Goal: Task Accomplishment & Management: Manage account settings

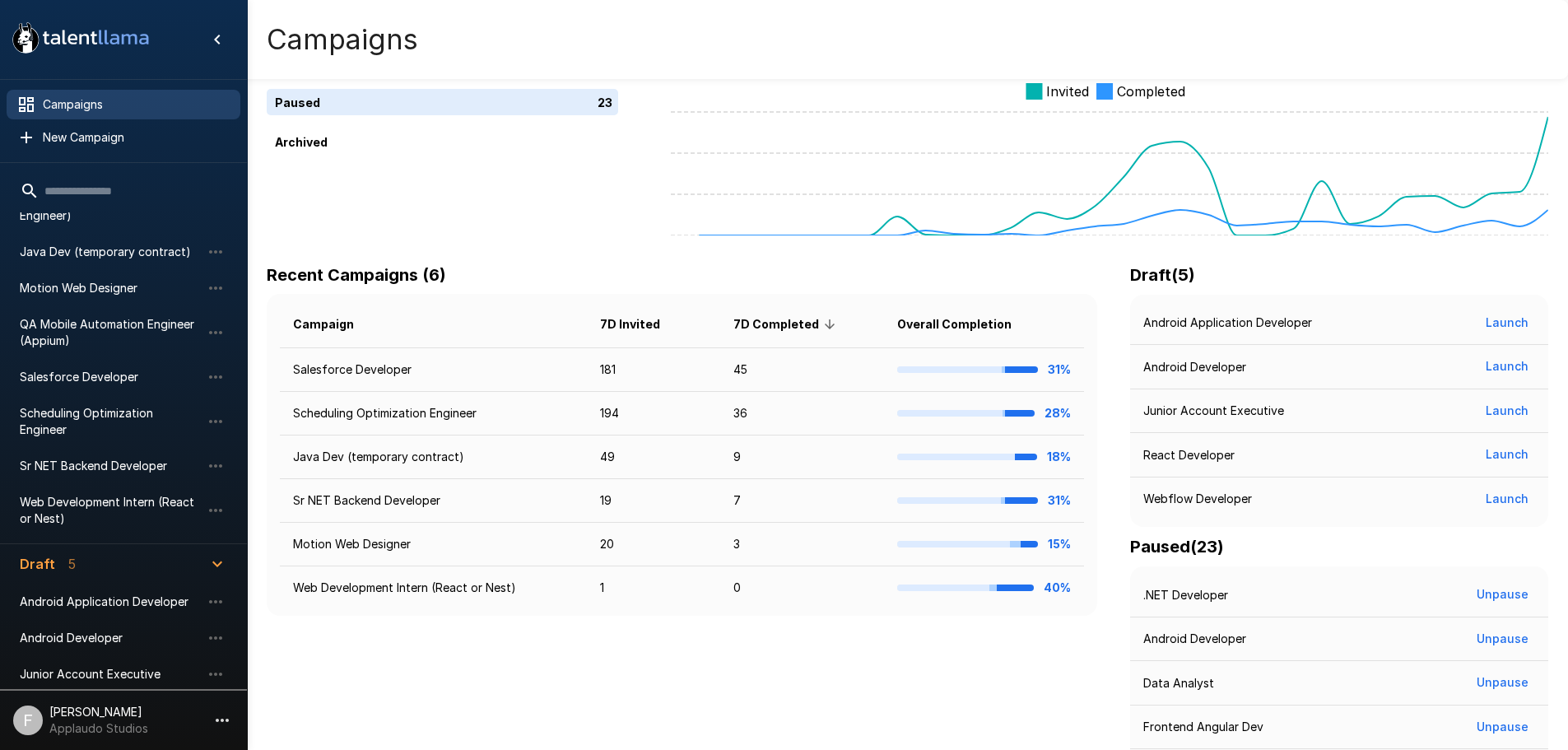
scroll to position [55, 0]
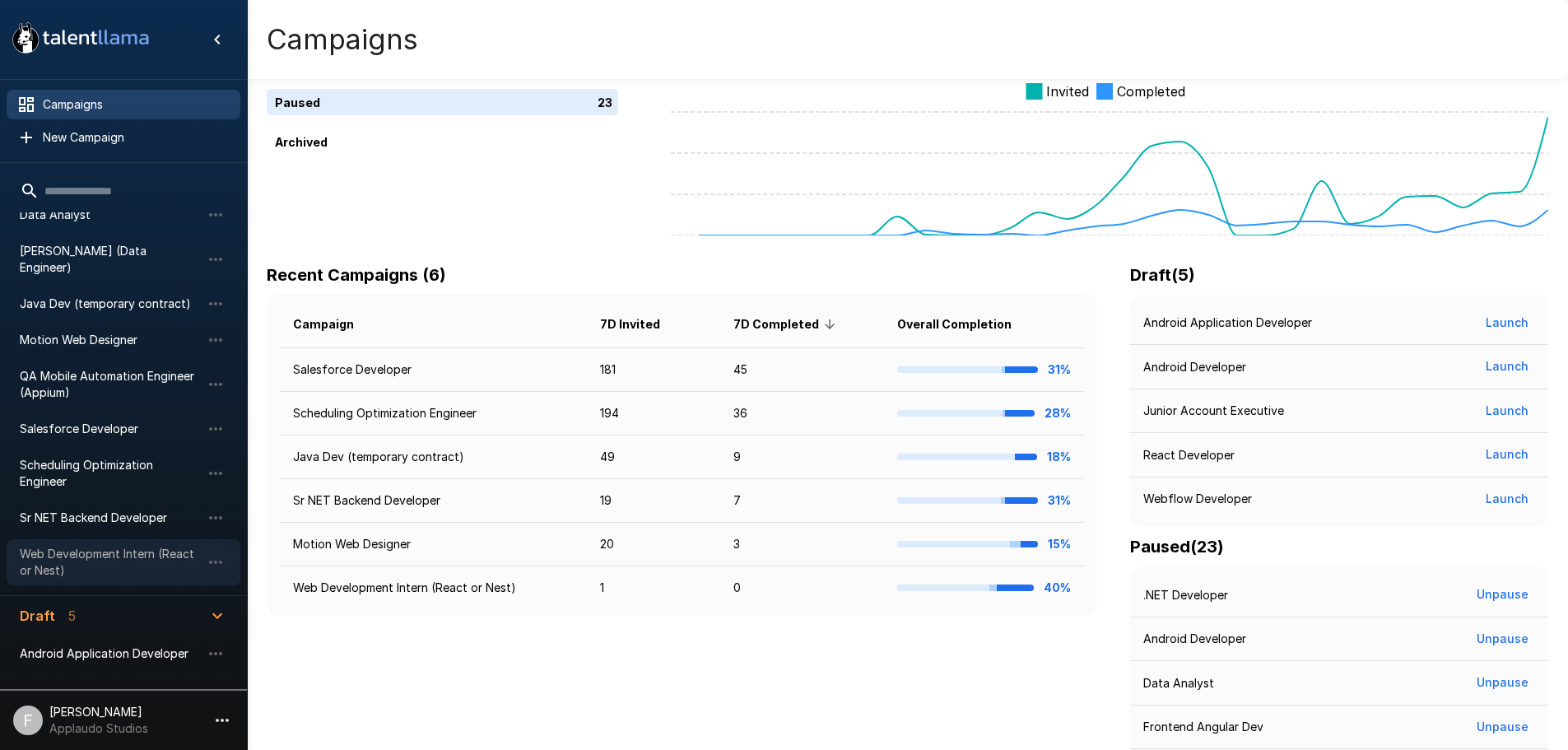
click at [106, 546] on span "Web Development Intern (React or Nest)" at bounding box center [110, 562] width 181 height 33
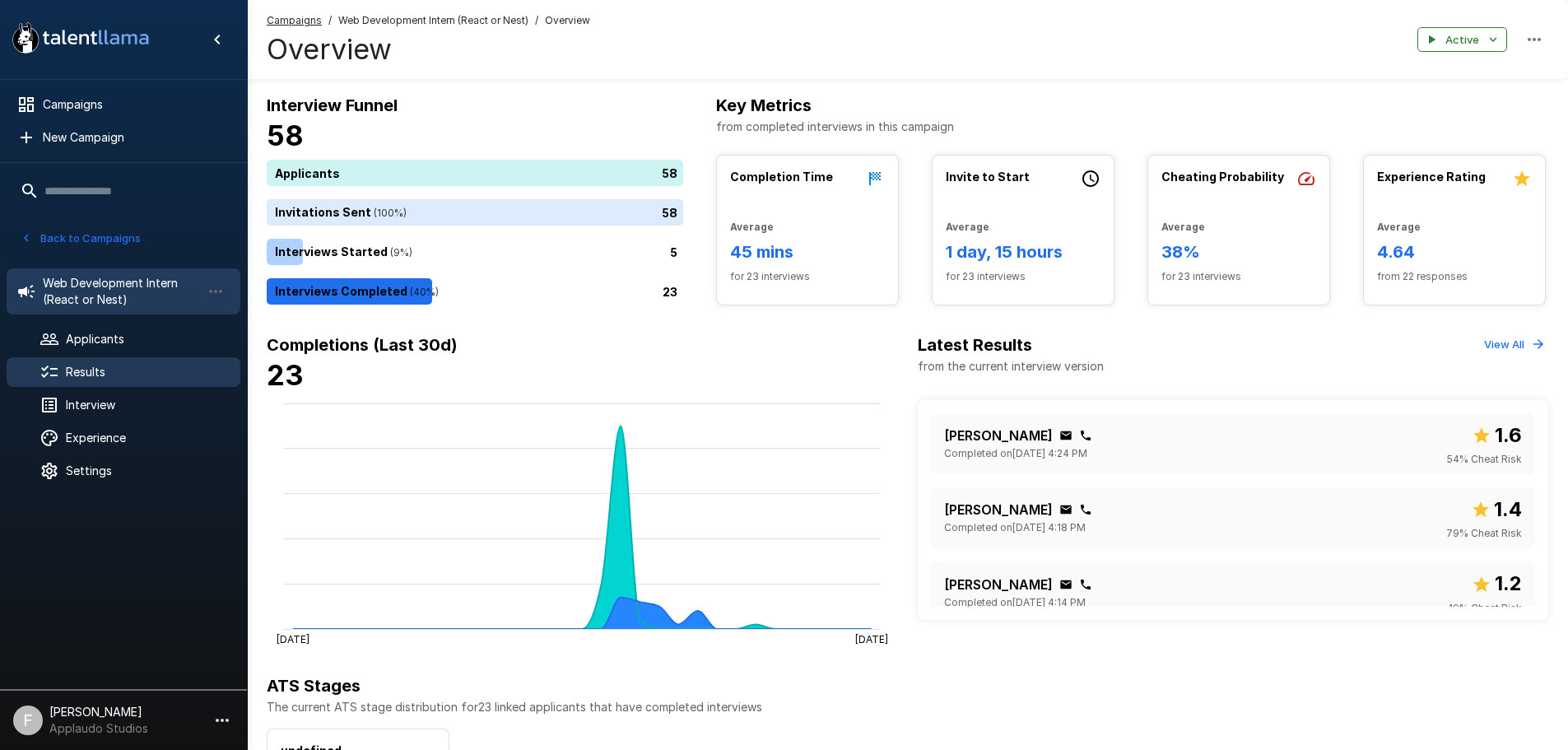
click at [97, 371] on span "Results" at bounding box center [146, 372] width 162 height 16
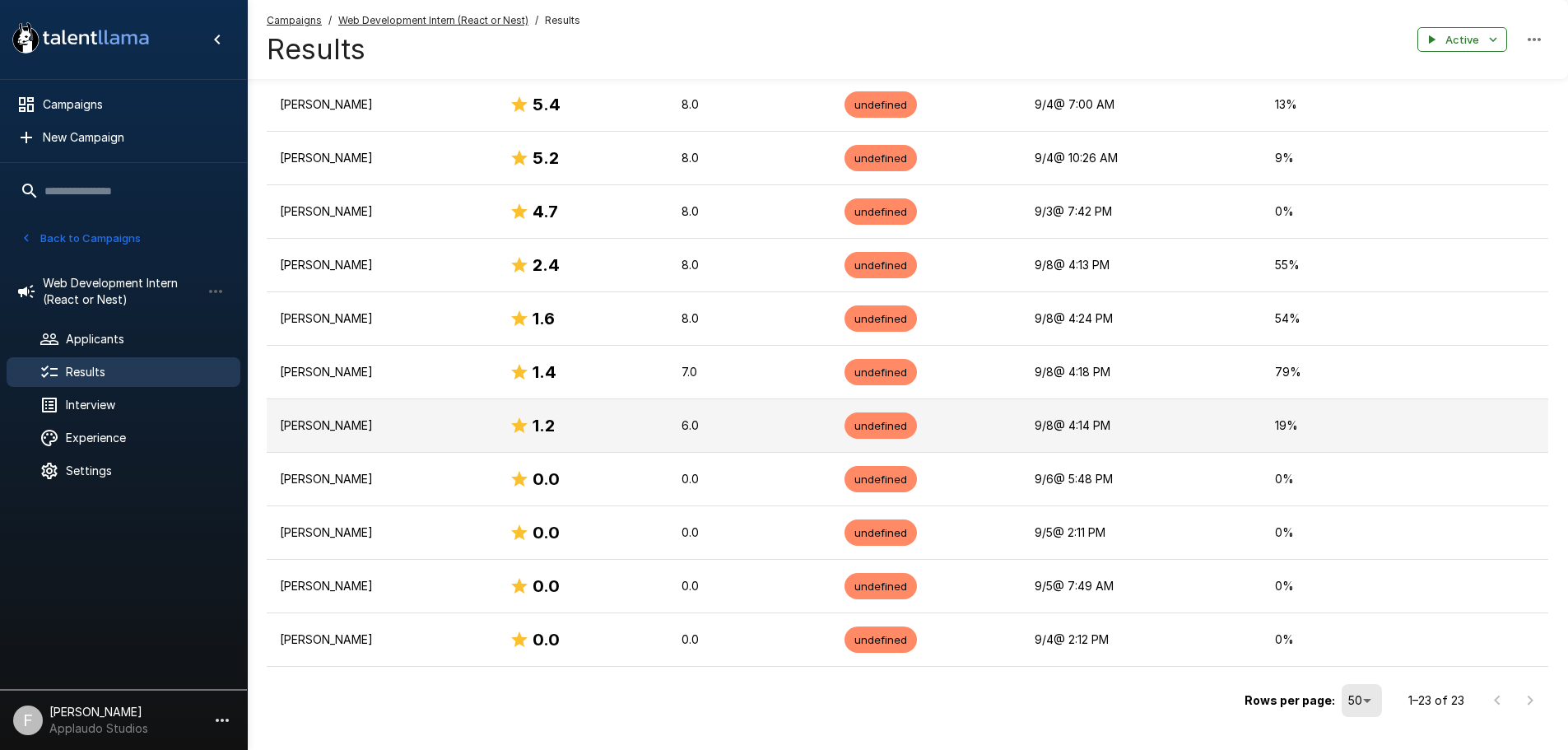
scroll to position [998, 0]
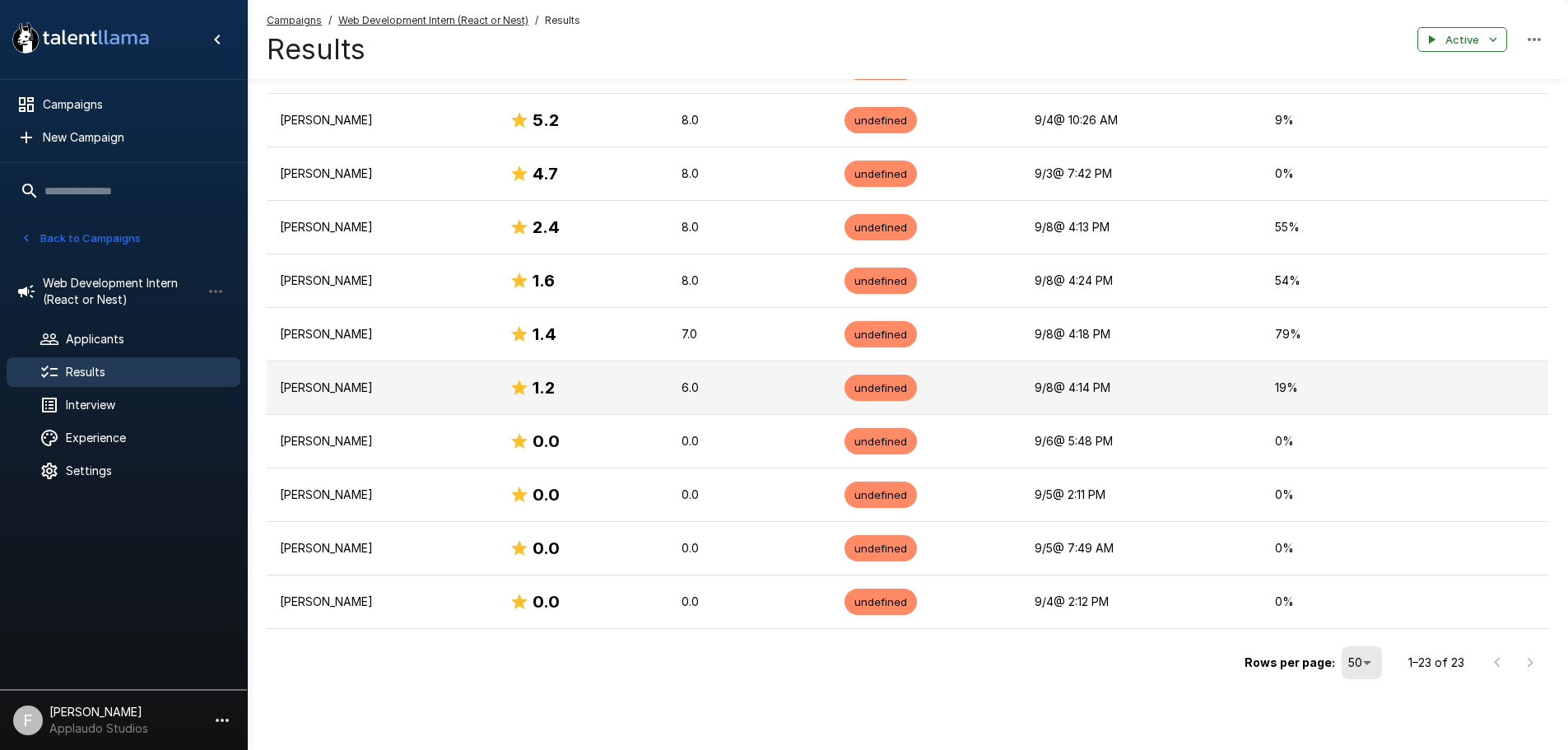
click at [346, 389] on p "[PERSON_NAME]" at bounding box center [381, 388] width 203 height 16
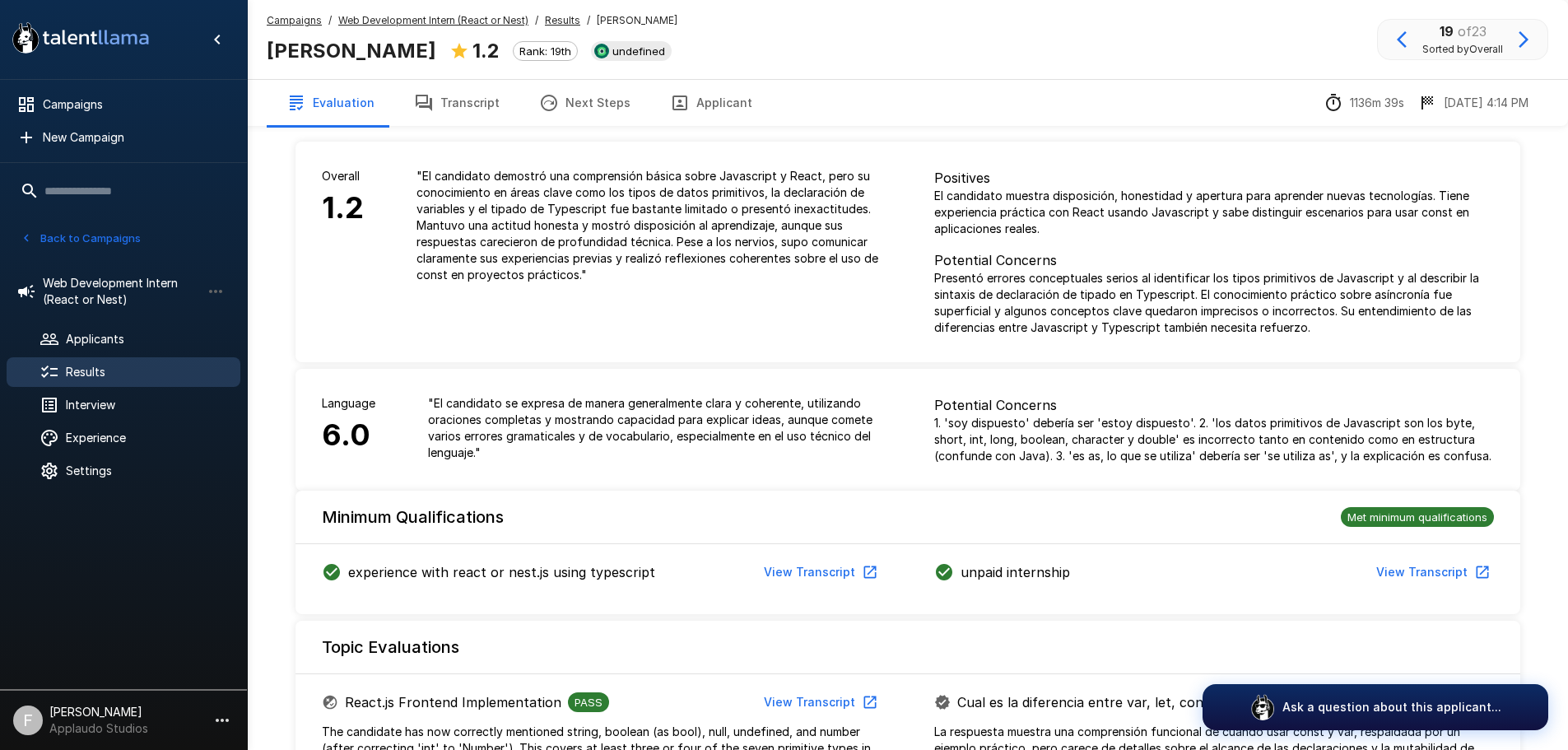
click at [484, 118] on button "Transcript" at bounding box center [456, 102] width 125 height 46
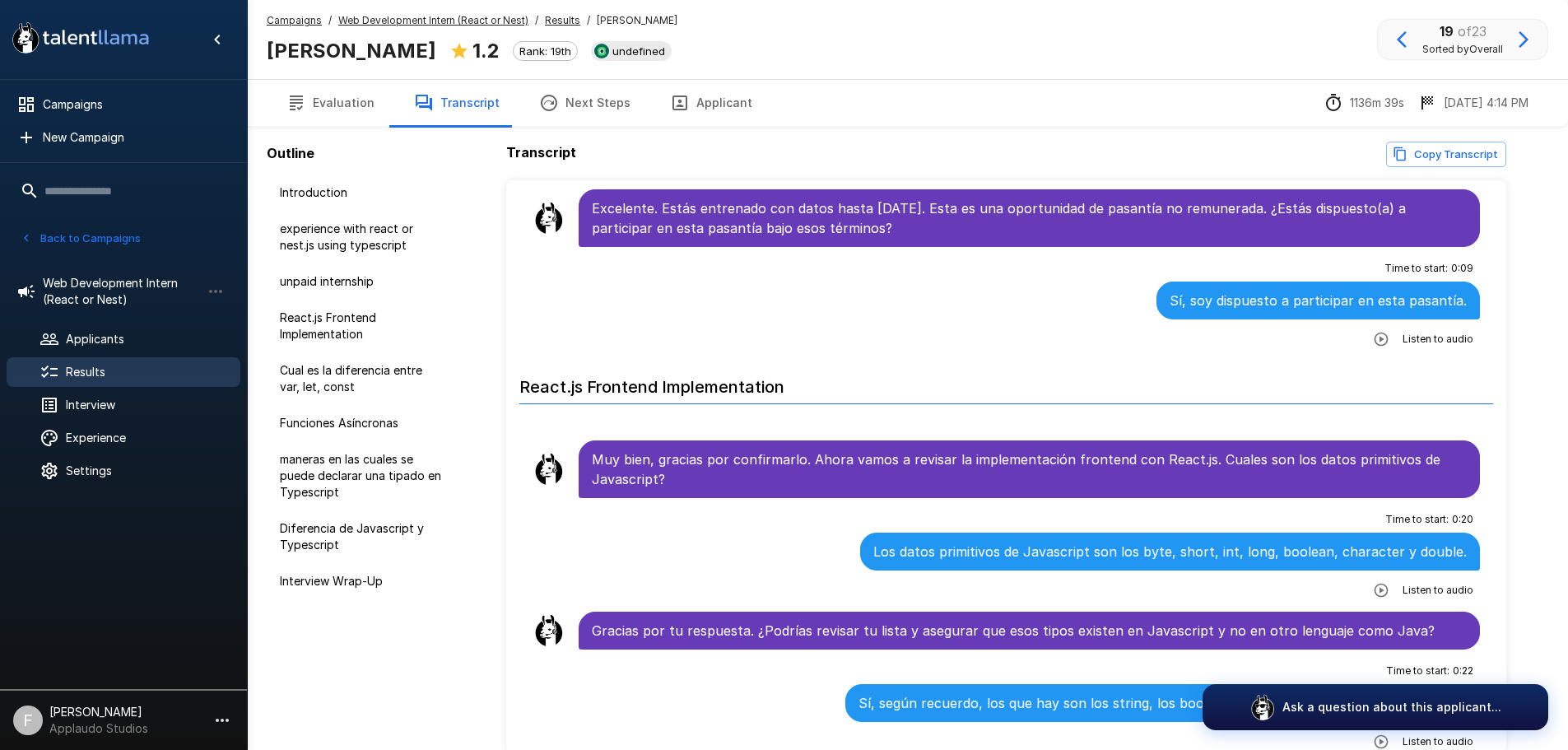
scroll to position [823, 0]
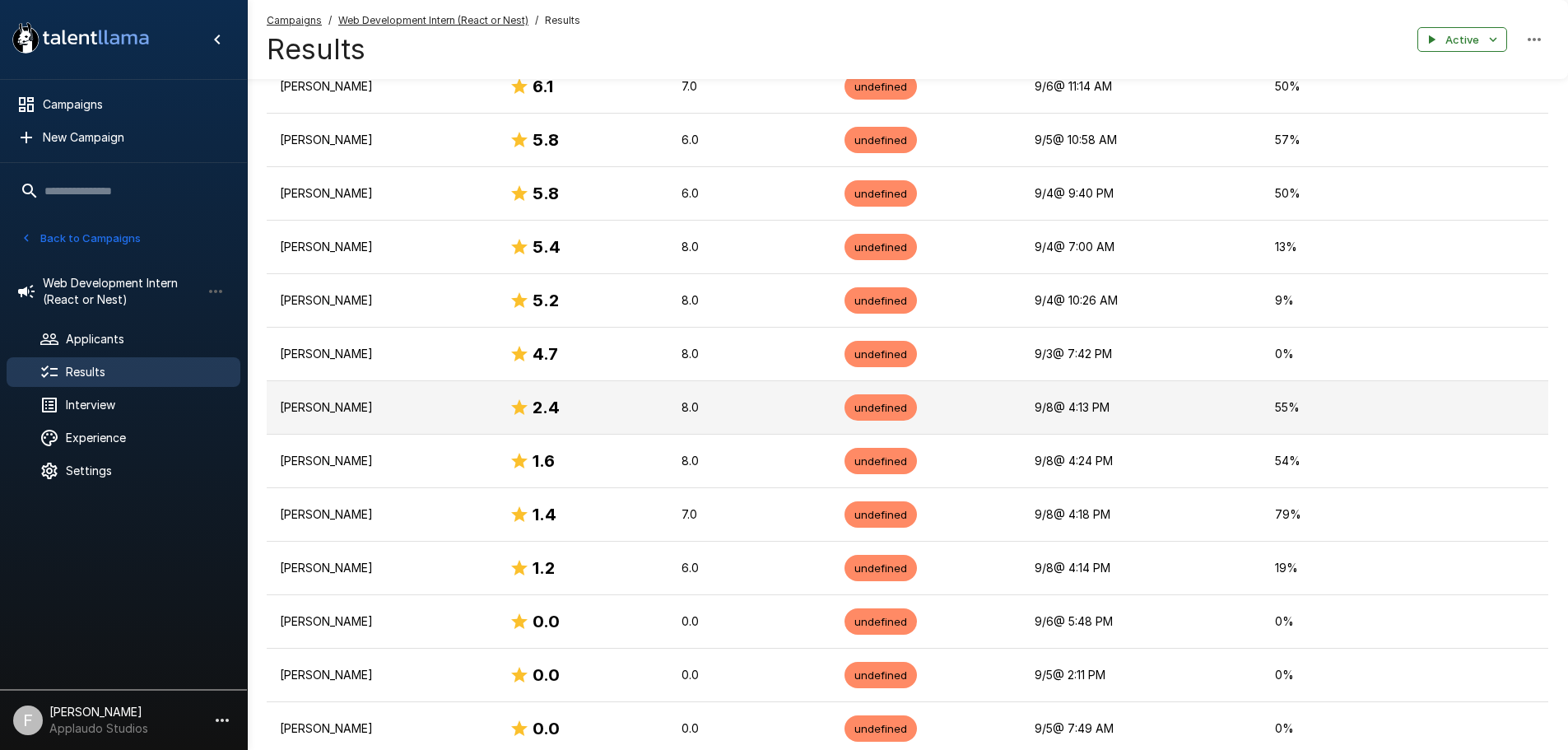
scroll to position [752, 0]
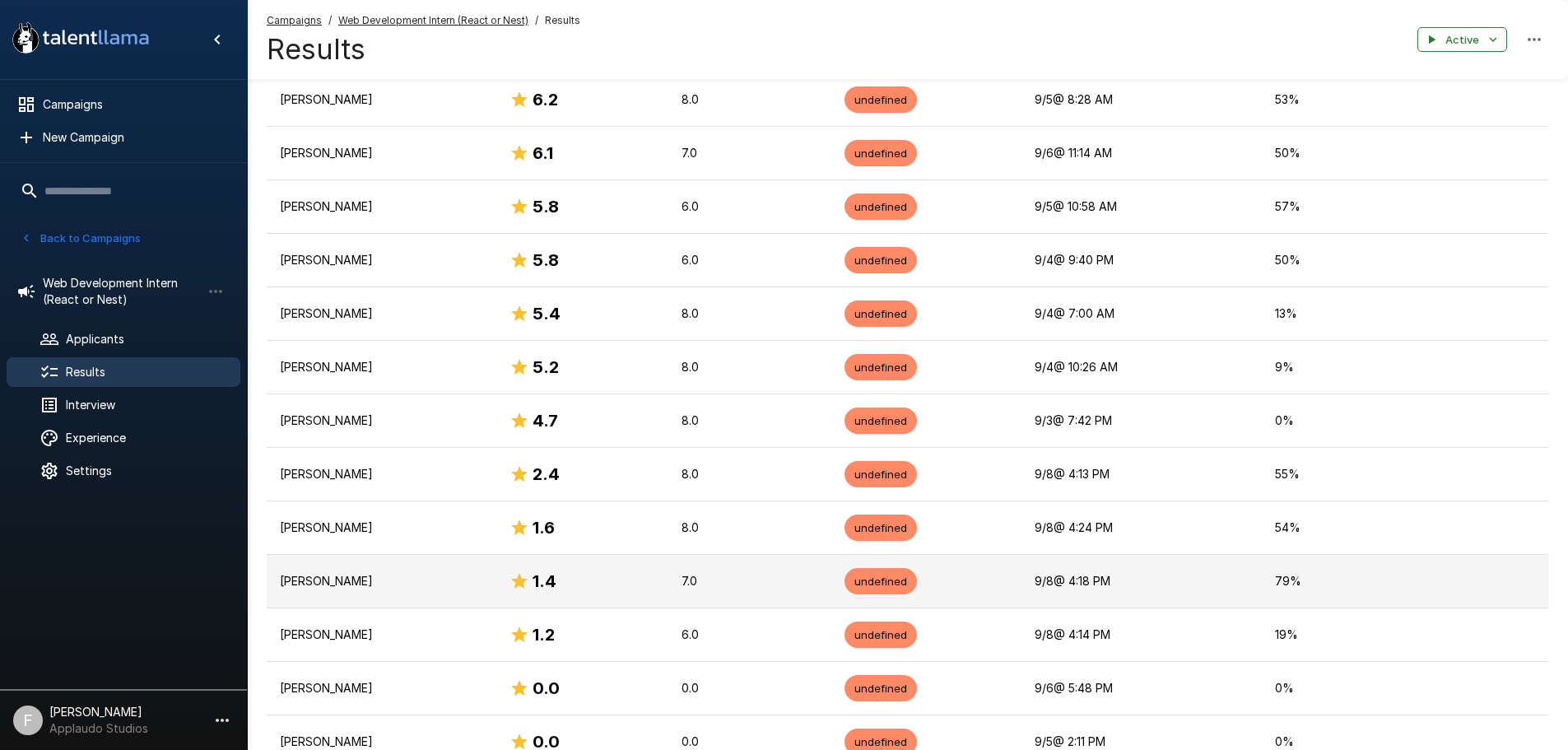
click at [381, 579] on p "[PERSON_NAME]" at bounding box center [381, 581] width 203 height 16
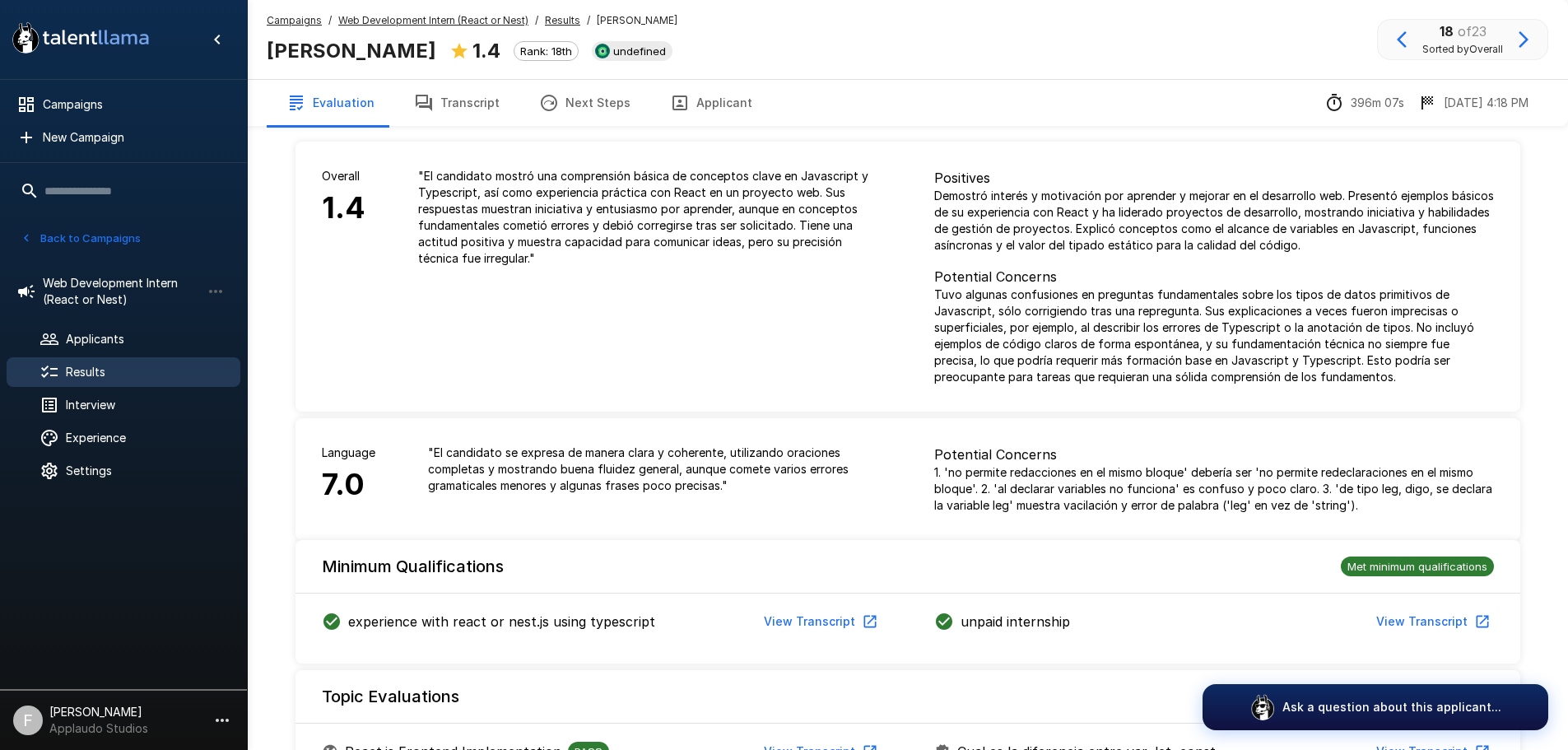
click at [434, 118] on button "Transcript" at bounding box center [456, 102] width 125 height 46
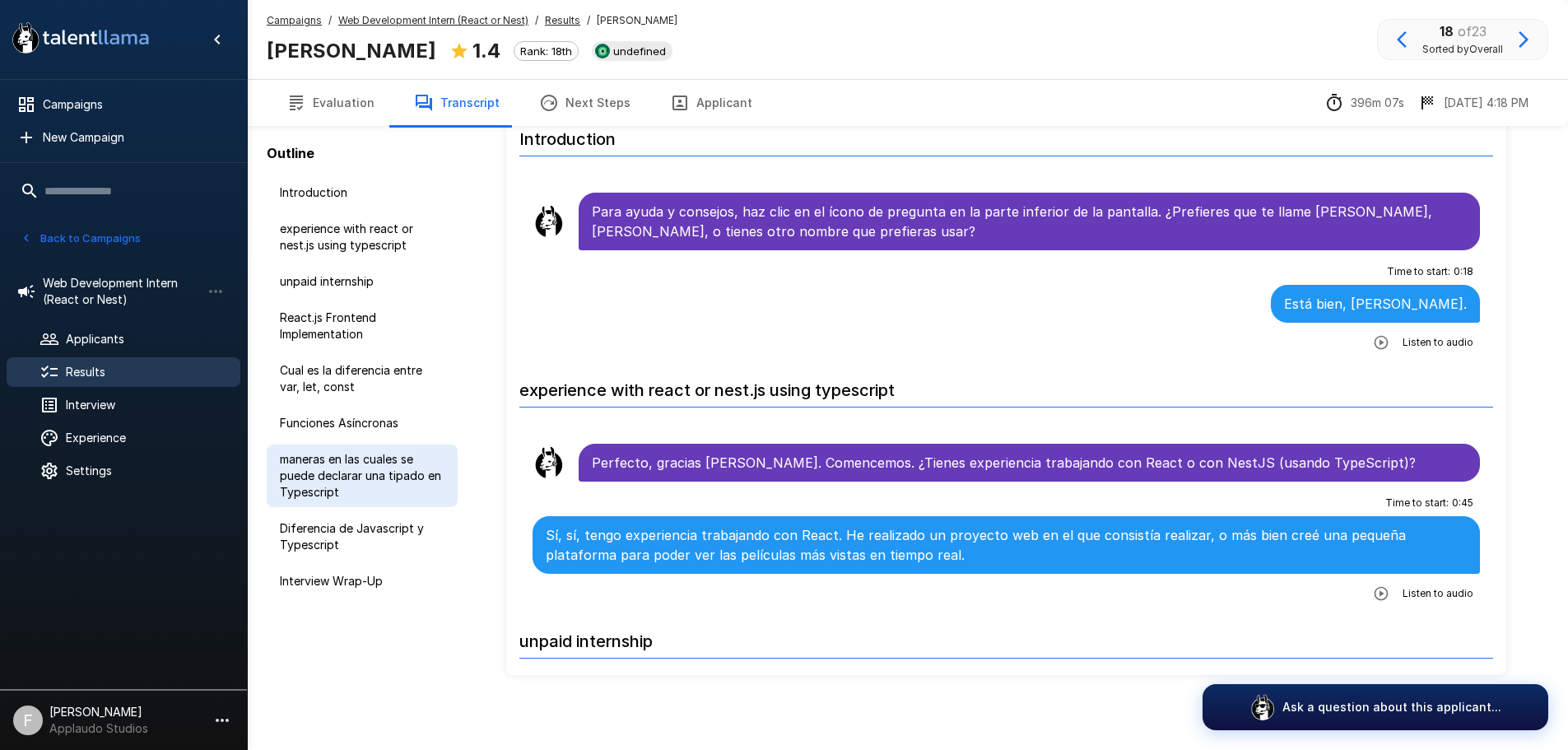
scroll to position [81, 0]
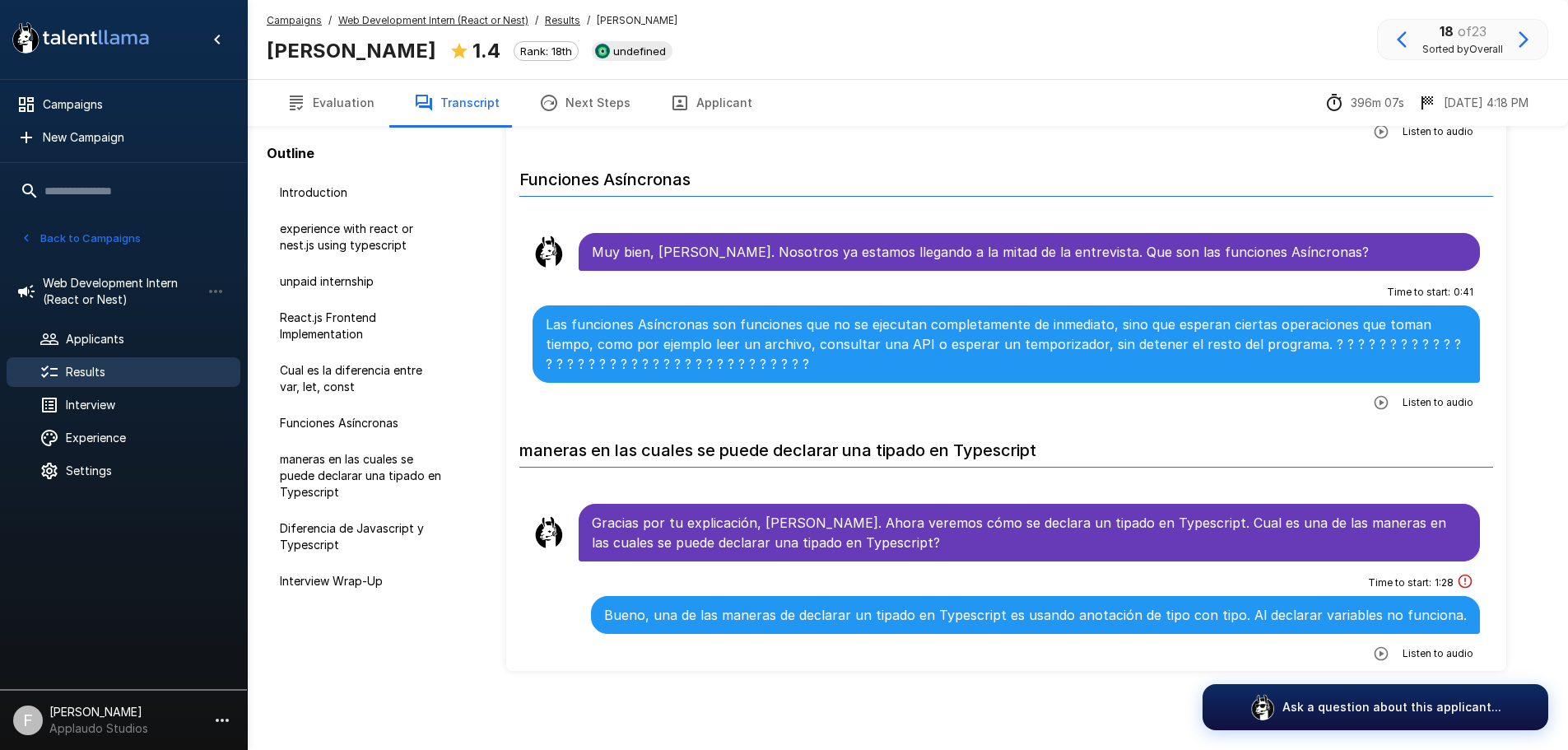
scroll to position [1563, 0]
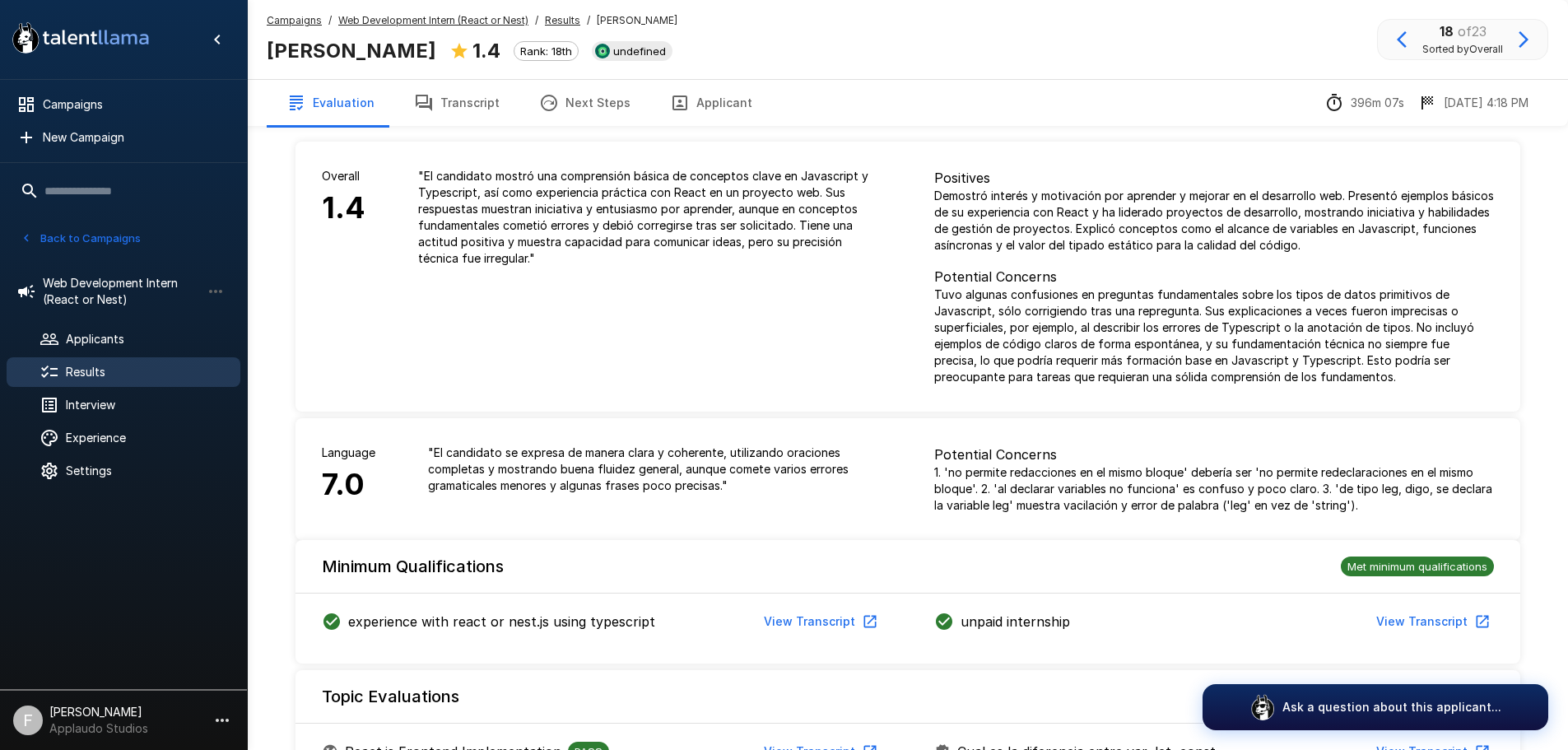
drag, startPoint x: 354, startPoint y: 218, endPoint x: 342, endPoint y: 225, distance: 13.9
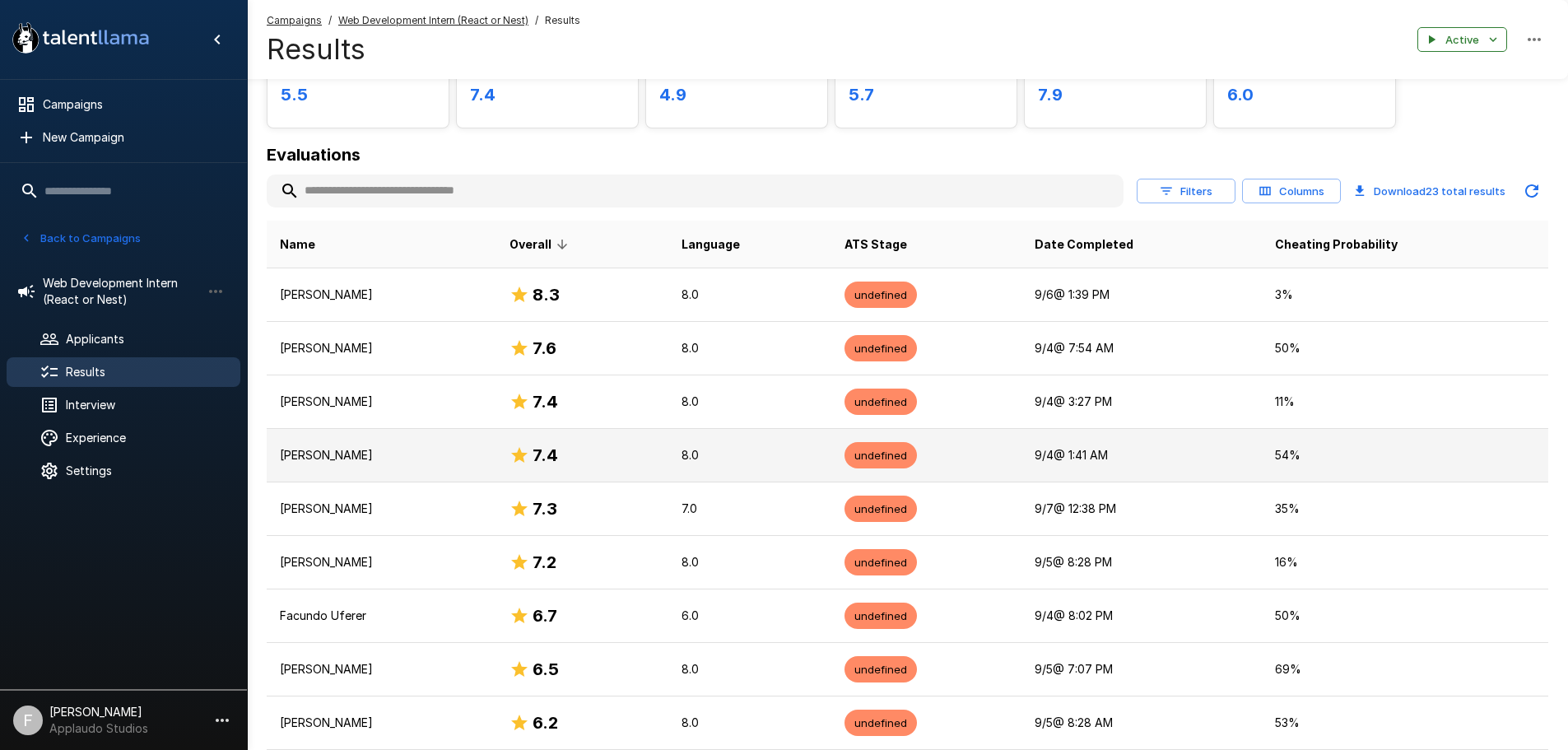
scroll to position [164, 0]
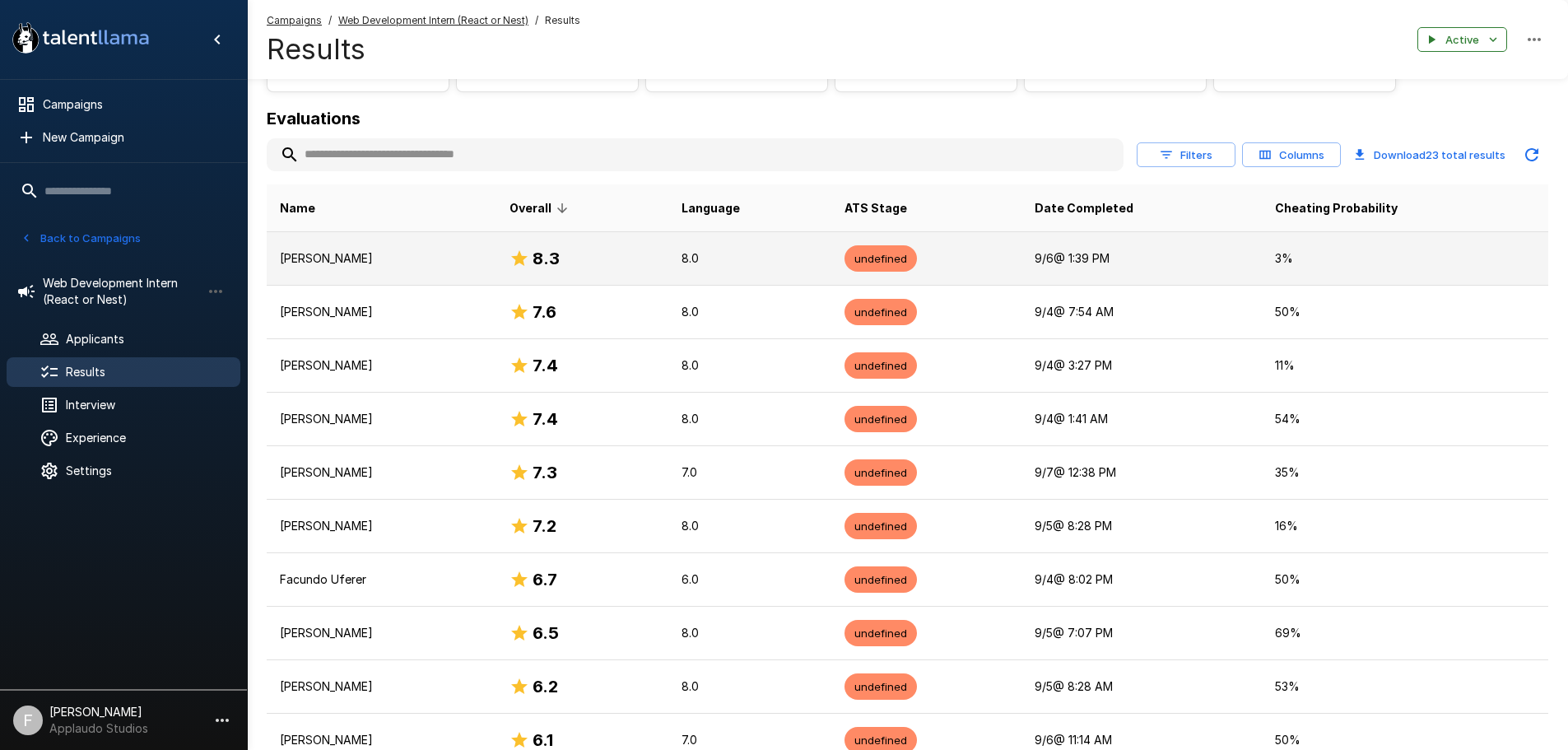
click at [380, 259] on p "[PERSON_NAME]" at bounding box center [381, 258] width 203 height 16
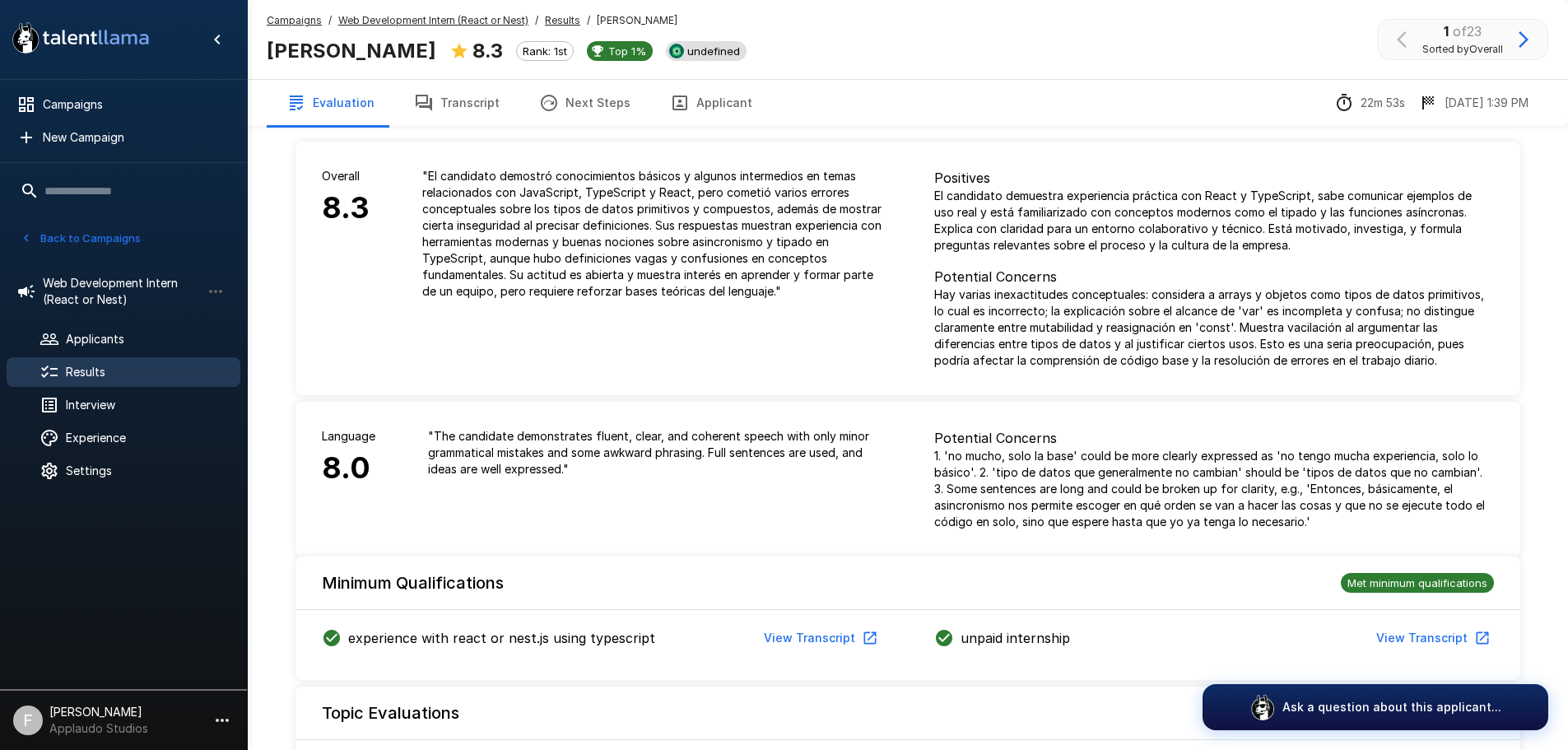
click at [746, 53] on span "undefined" at bounding box center [713, 51] width 66 height 14
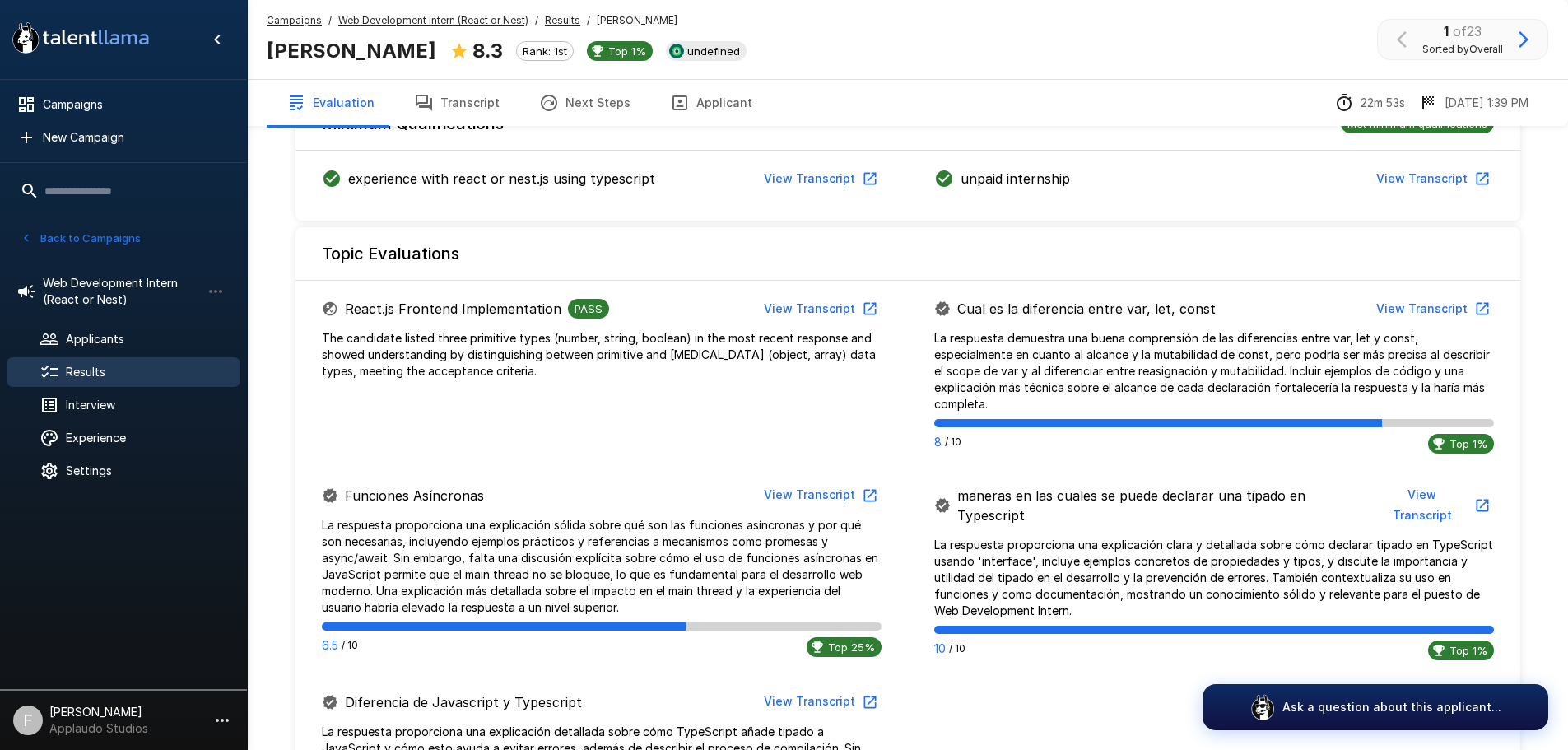
scroll to position [411, 0]
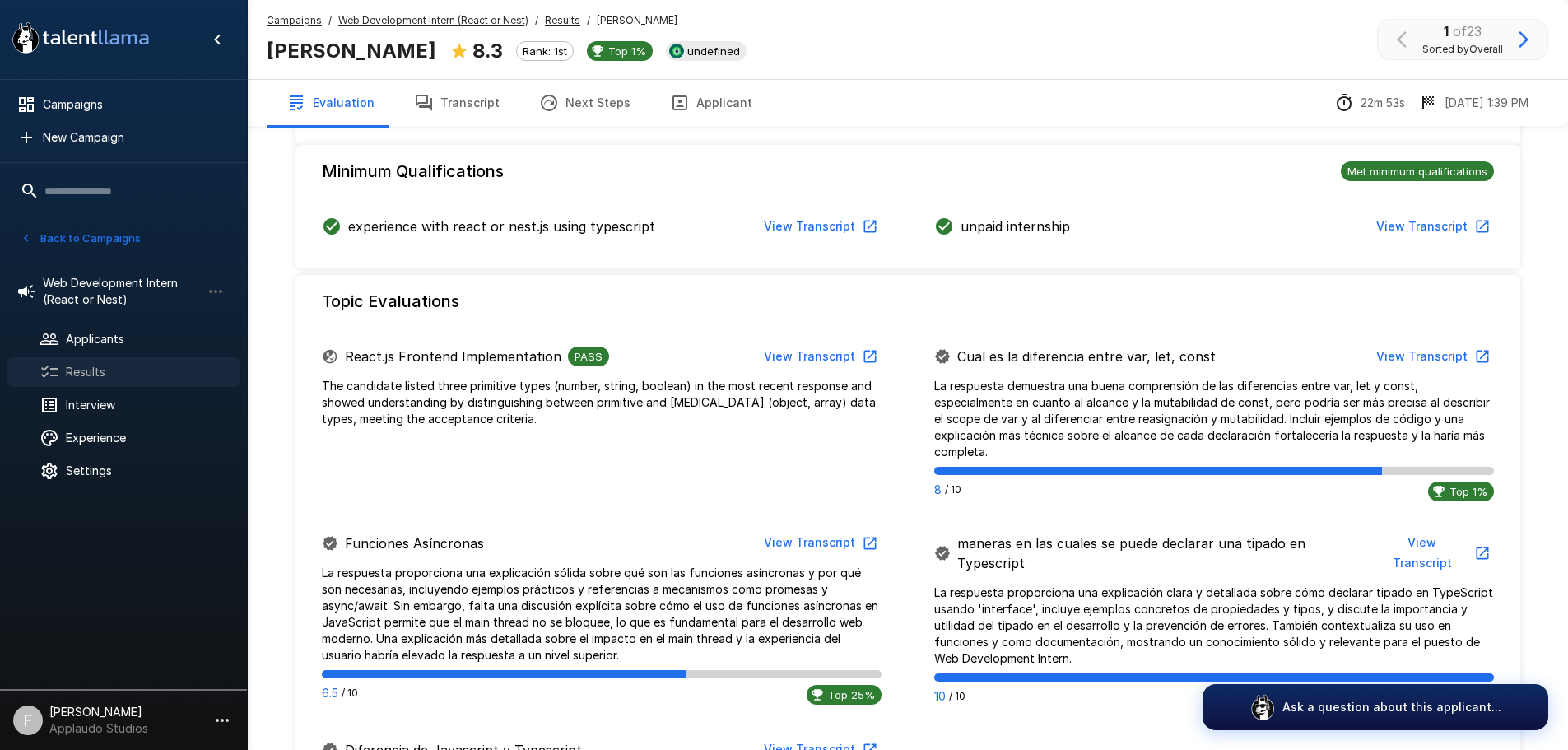
click at [91, 367] on span "Results" at bounding box center [146, 372] width 162 height 16
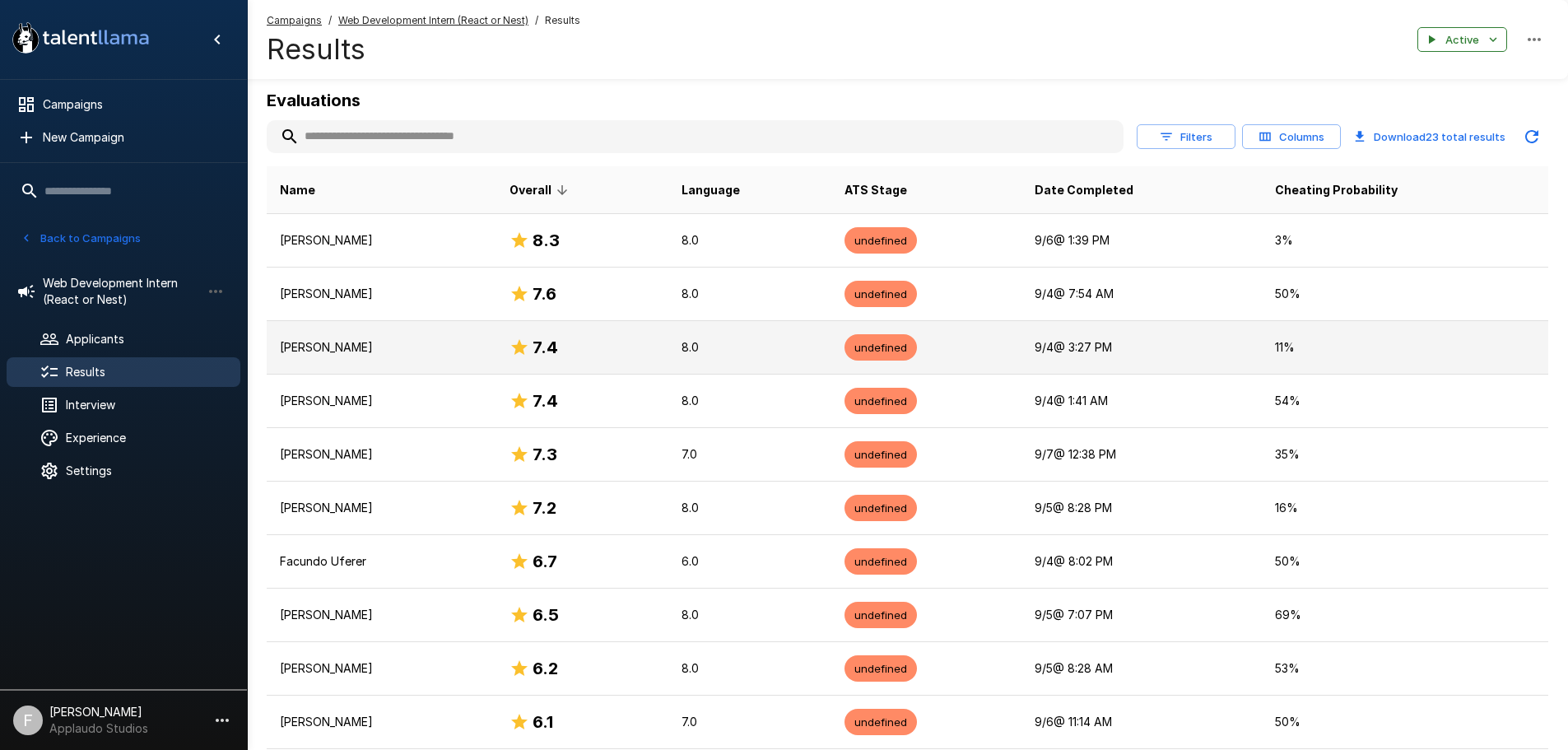
scroll to position [82, 0]
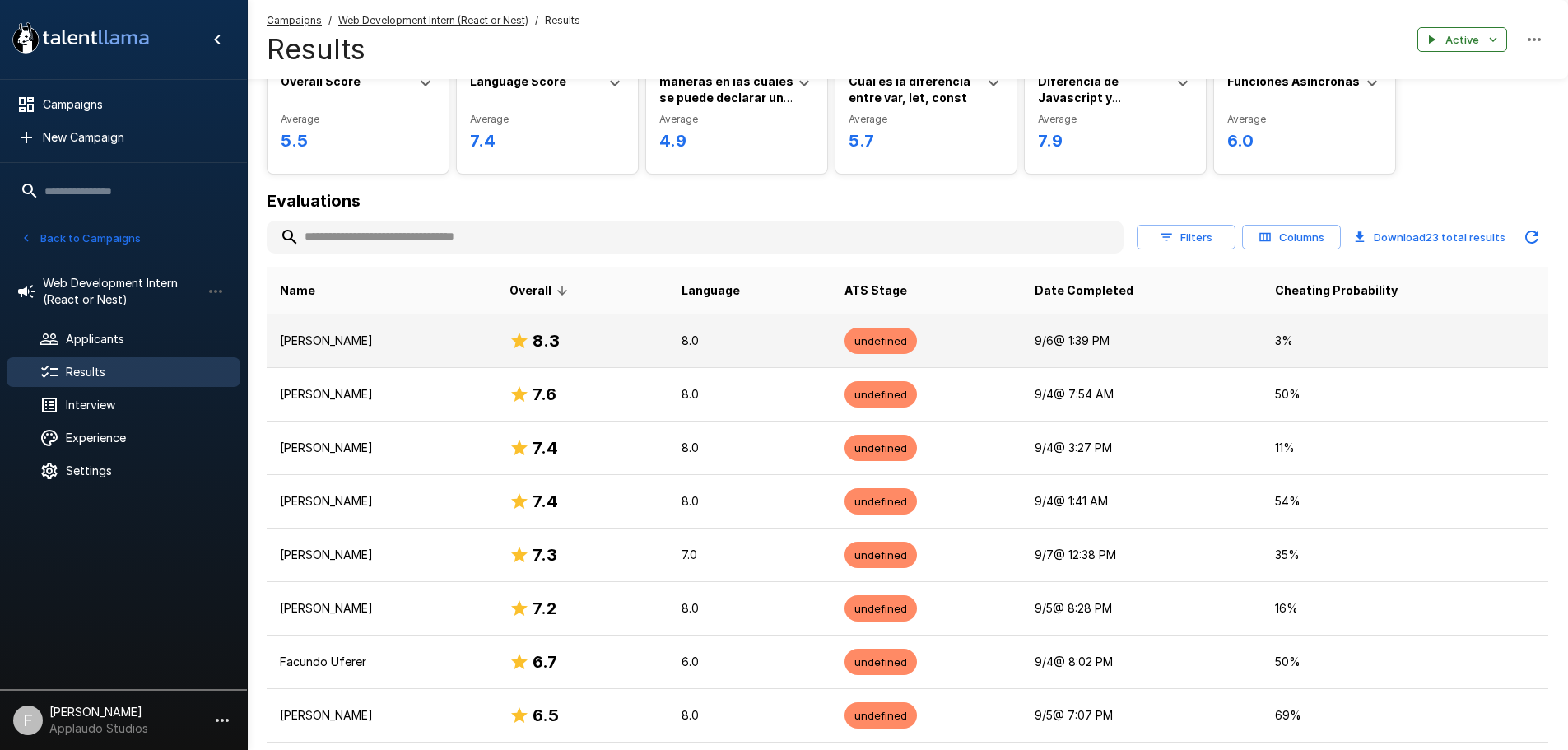
click at [427, 342] on p "[PERSON_NAME]" at bounding box center [381, 341] width 203 height 16
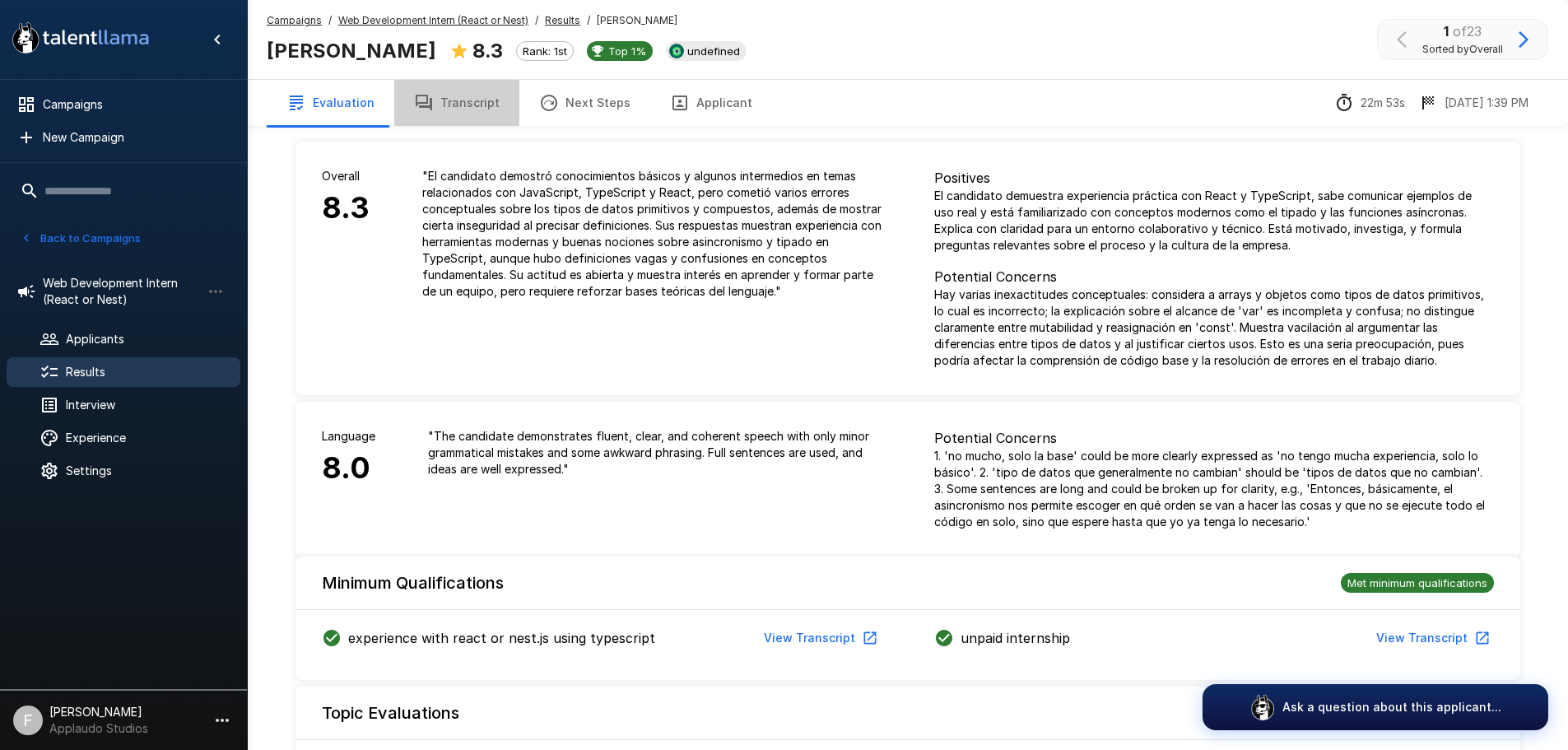
click at [452, 106] on button "Transcript" at bounding box center [456, 102] width 125 height 46
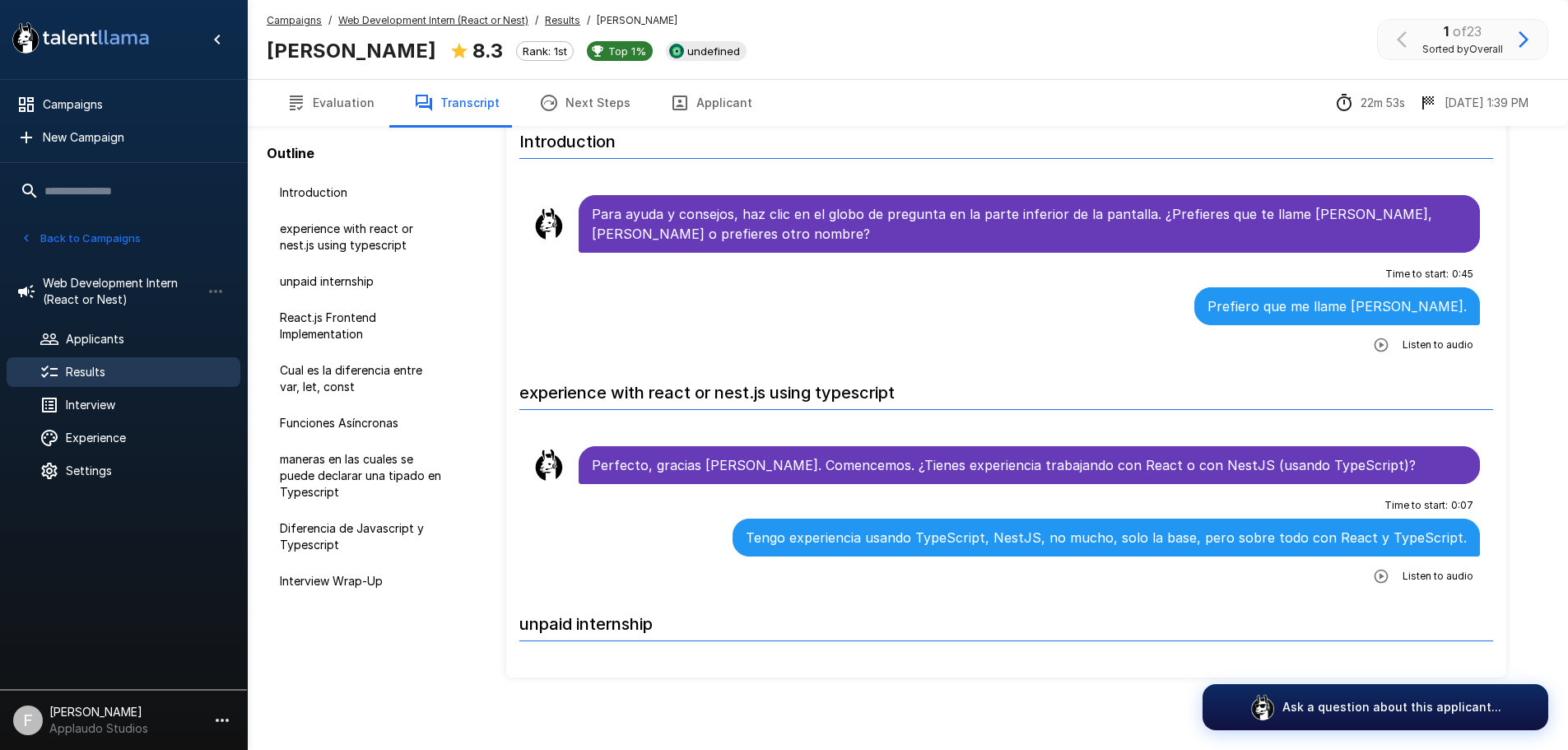
scroll to position [81, 0]
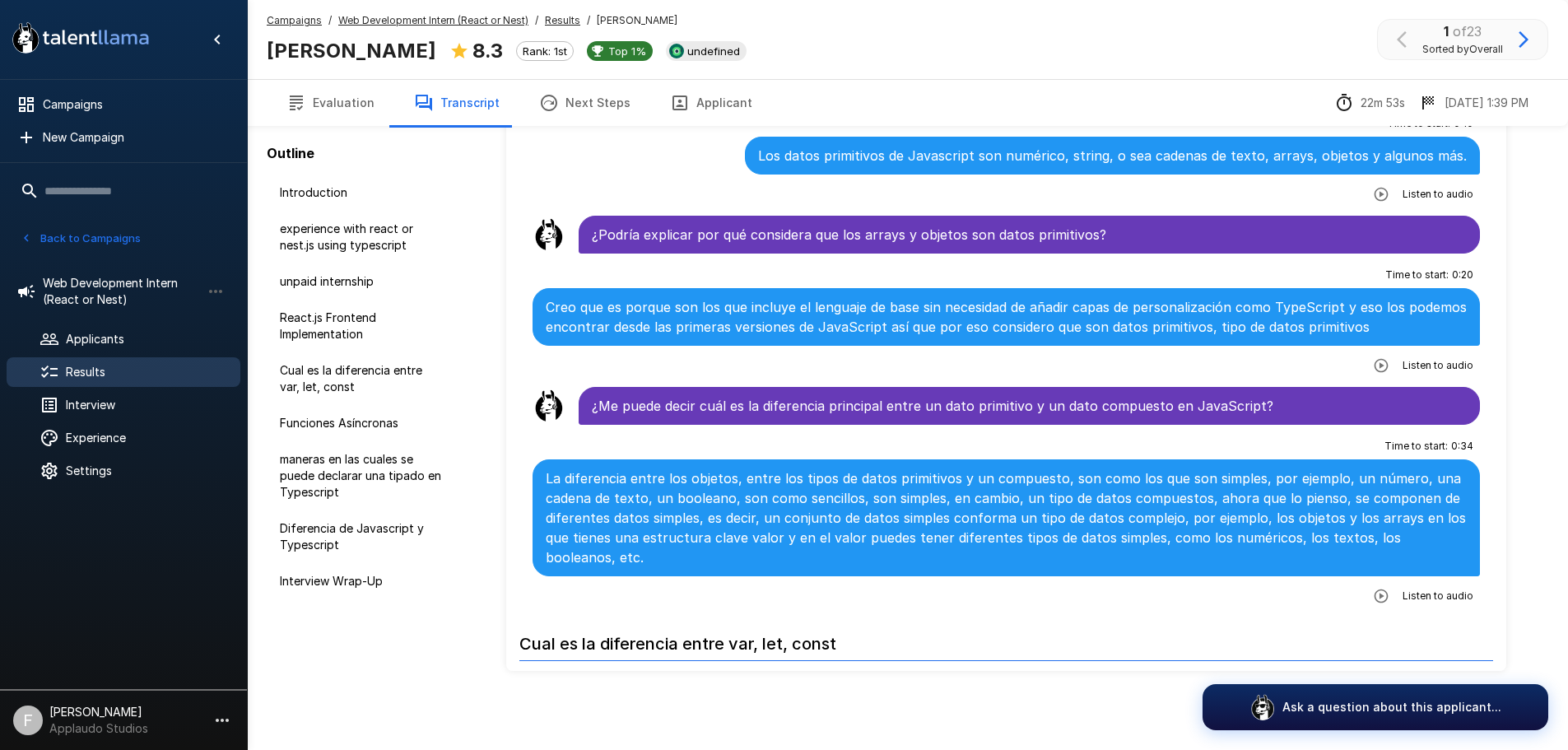
scroll to position [1070, 0]
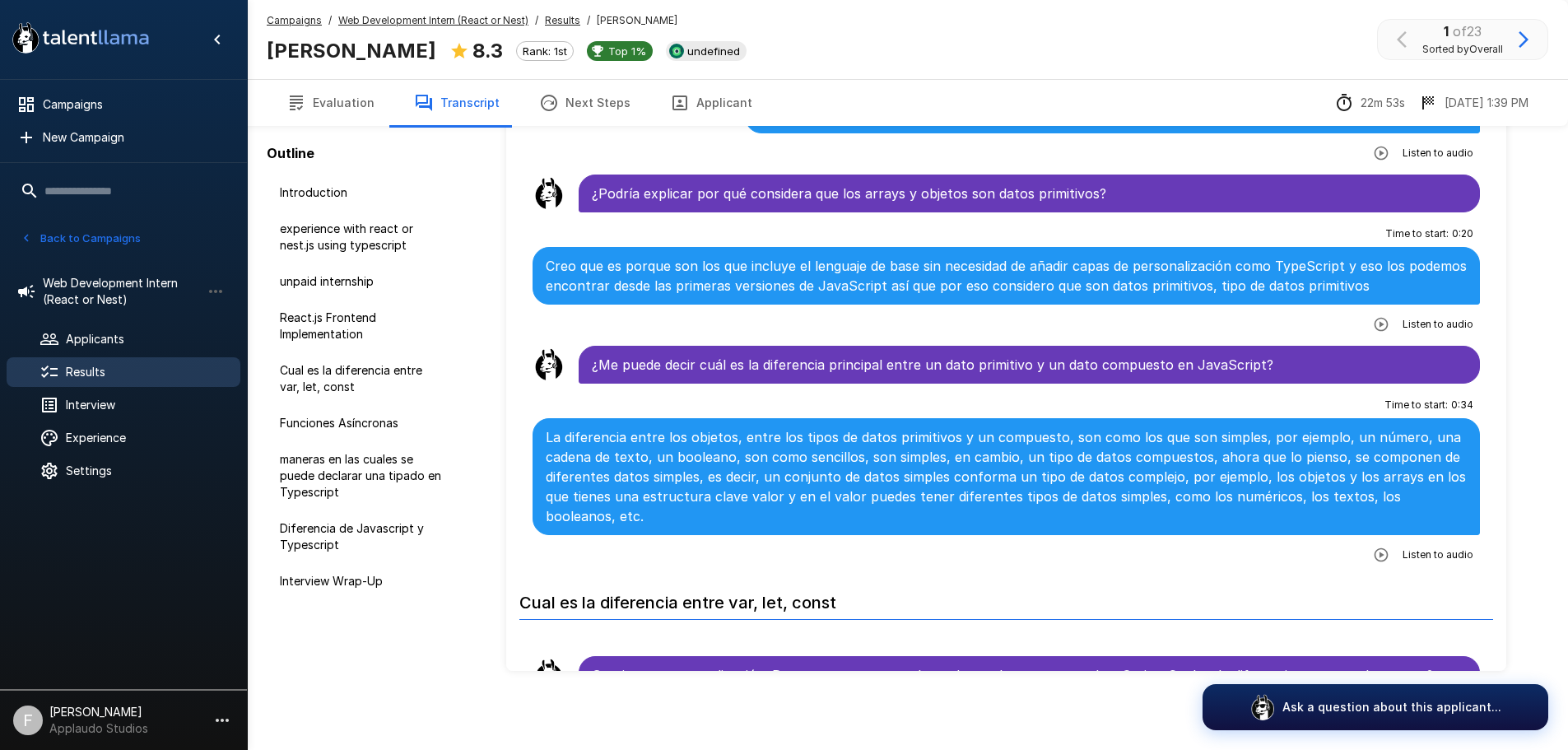
drag, startPoint x: 1363, startPoint y: 111, endPoint x: 1316, endPoint y: 115, distance: 47.2
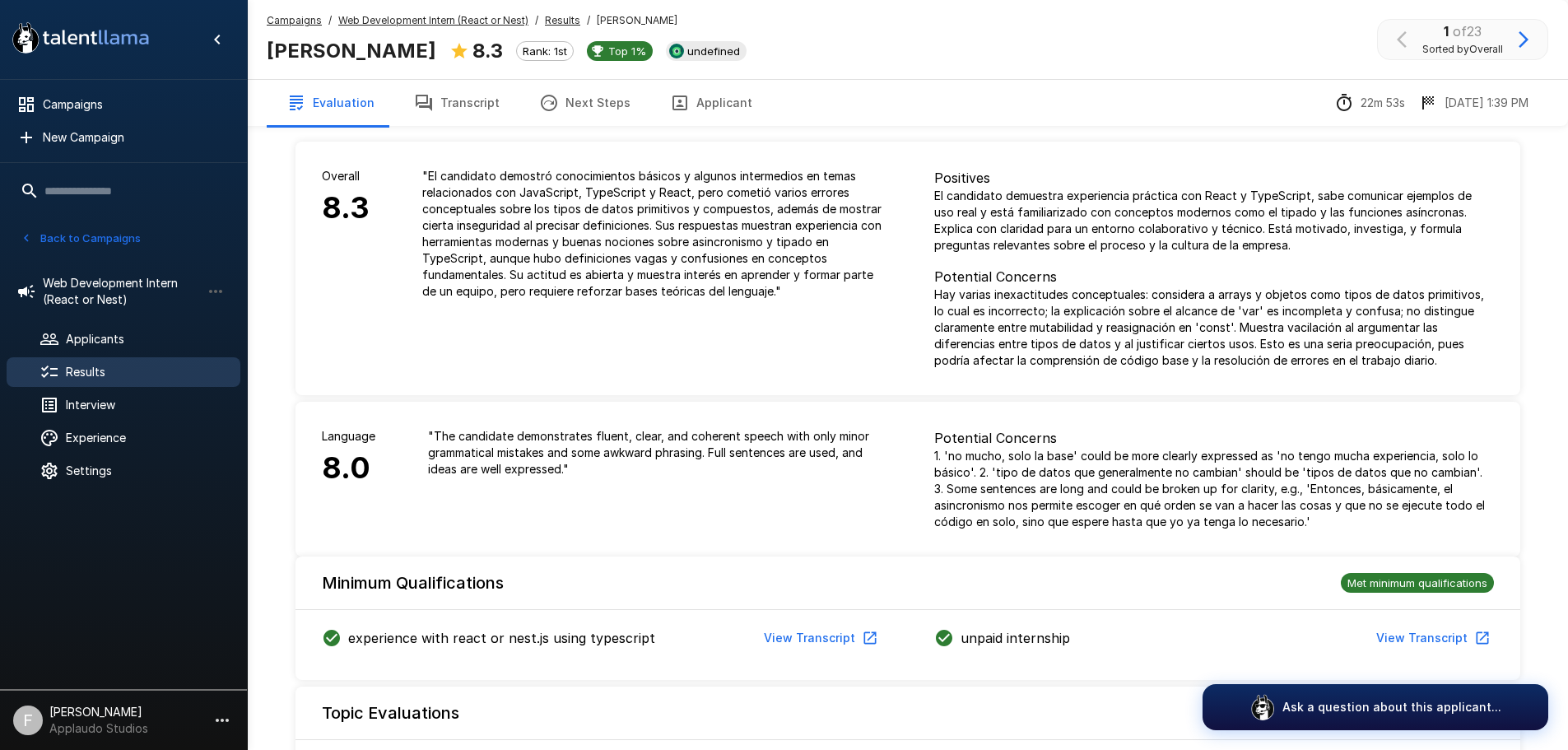
click at [90, 370] on span "Results" at bounding box center [146, 372] width 162 height 16
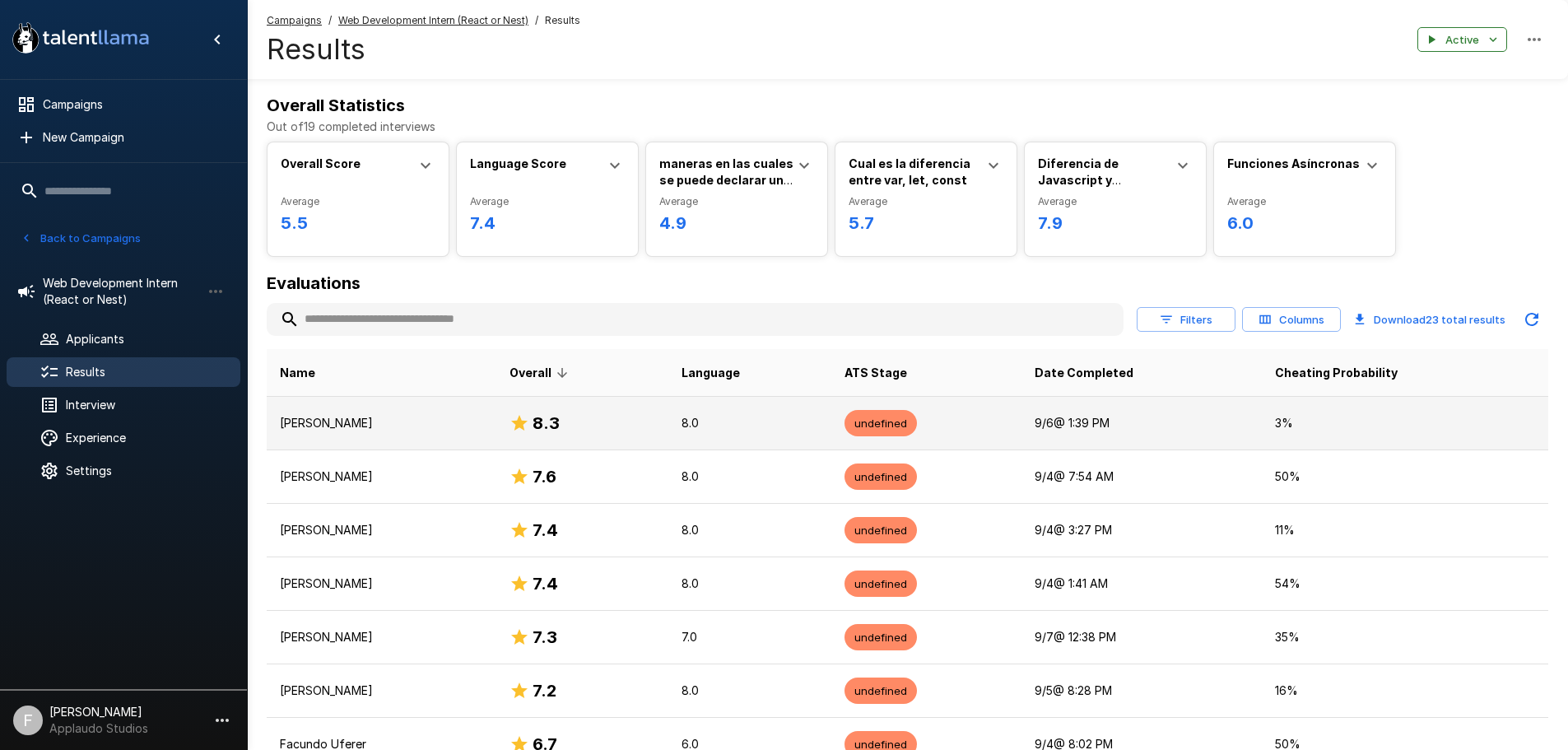
click at [458, 426] on p "[PERSON_NAME]" at bounding box center [381, 423] width 203 height 16
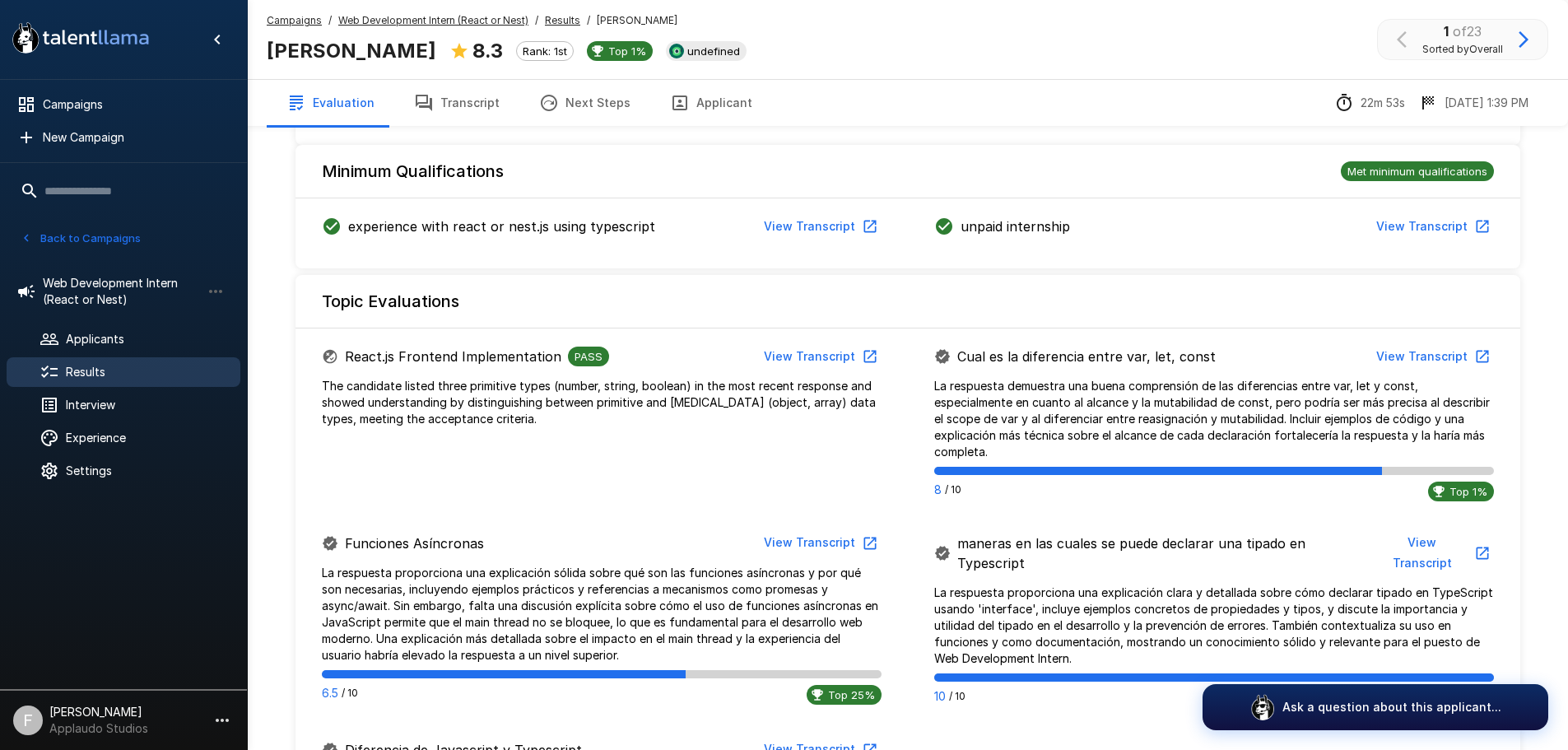
click at [472, 99] on button "Transcript" at bounding box center [456, 102] width 125 height 46
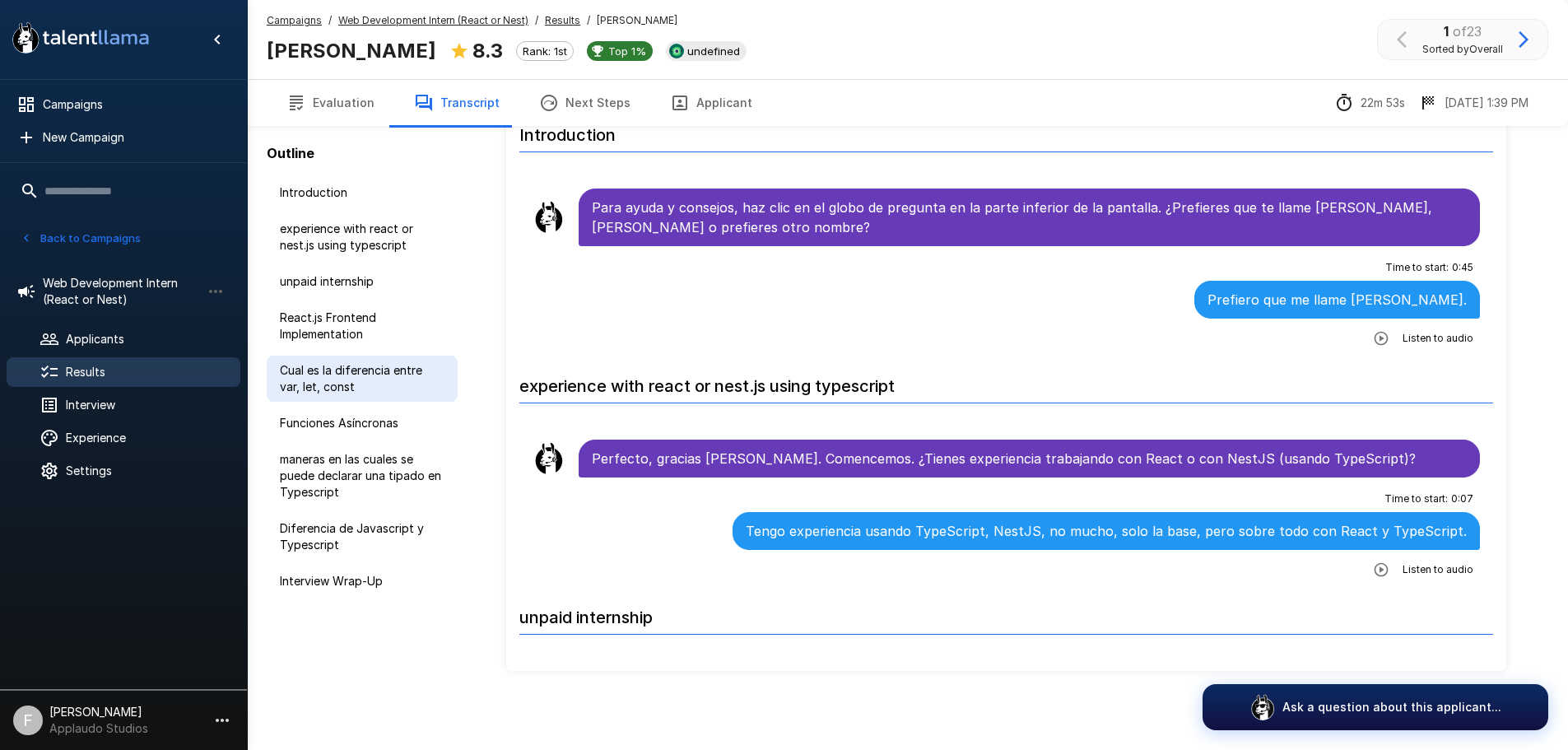
scroll to position [81, 0]
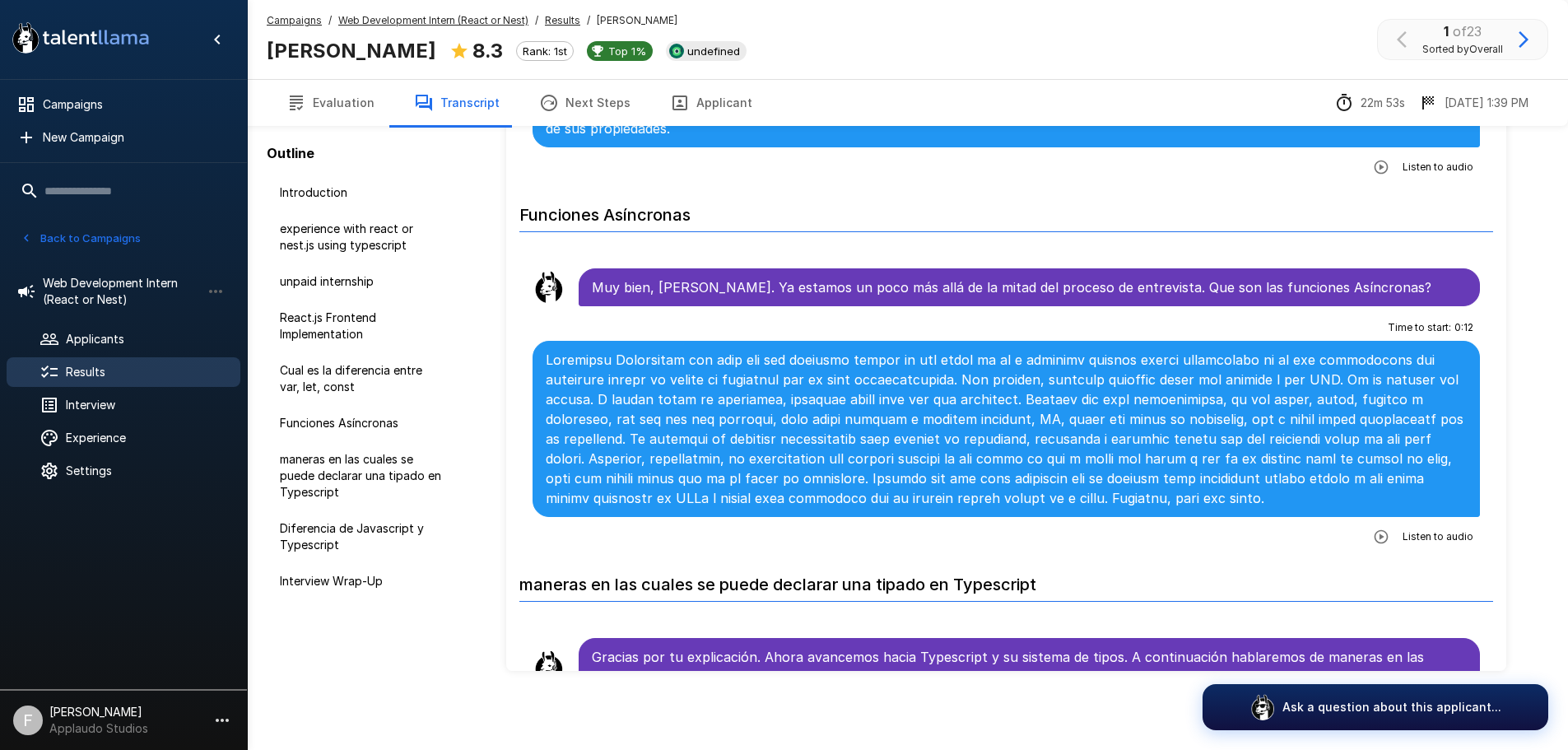
scroll to position [2469, 0]
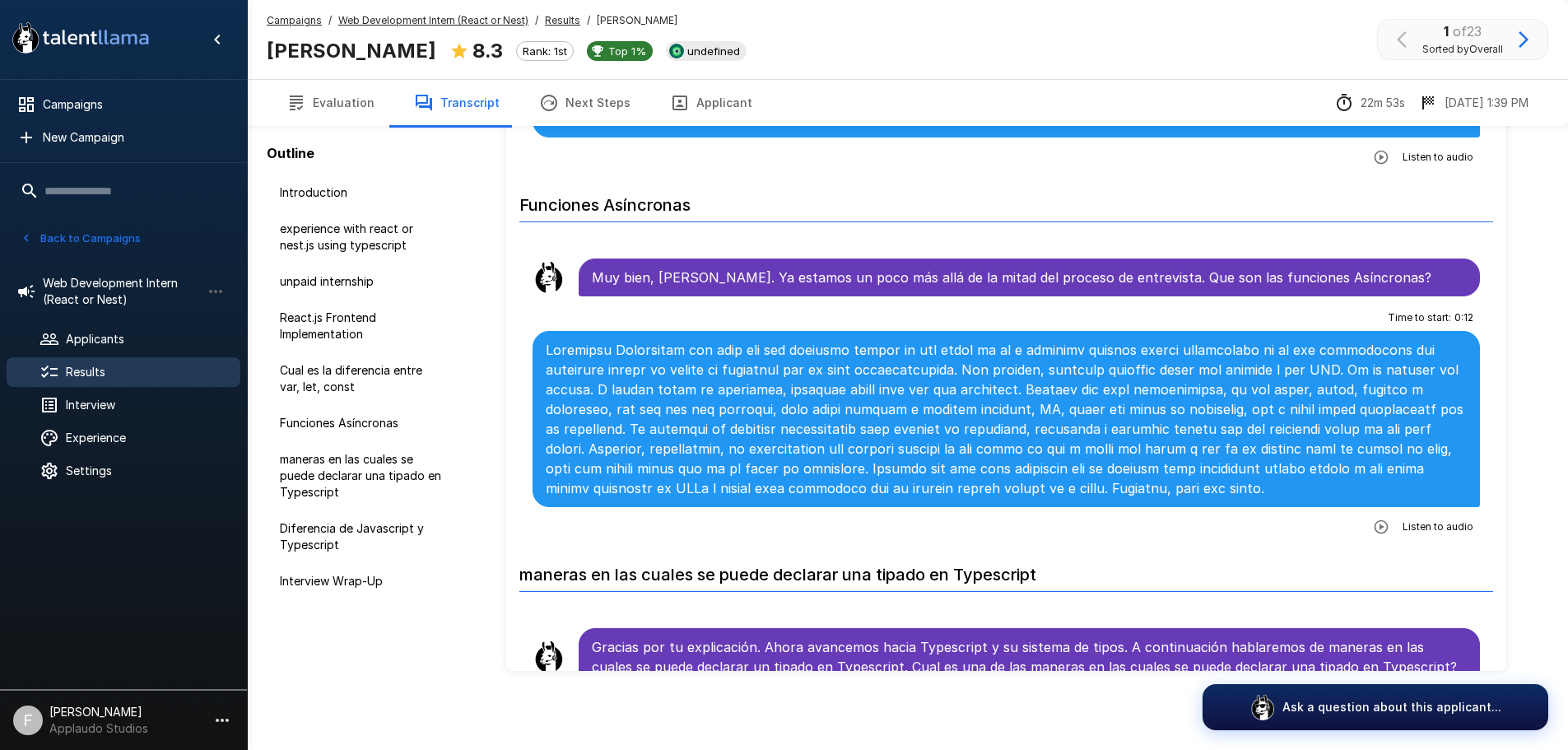
click at [101, 366] on span "Results" at bounding box center [146, 372] width 162 height 16
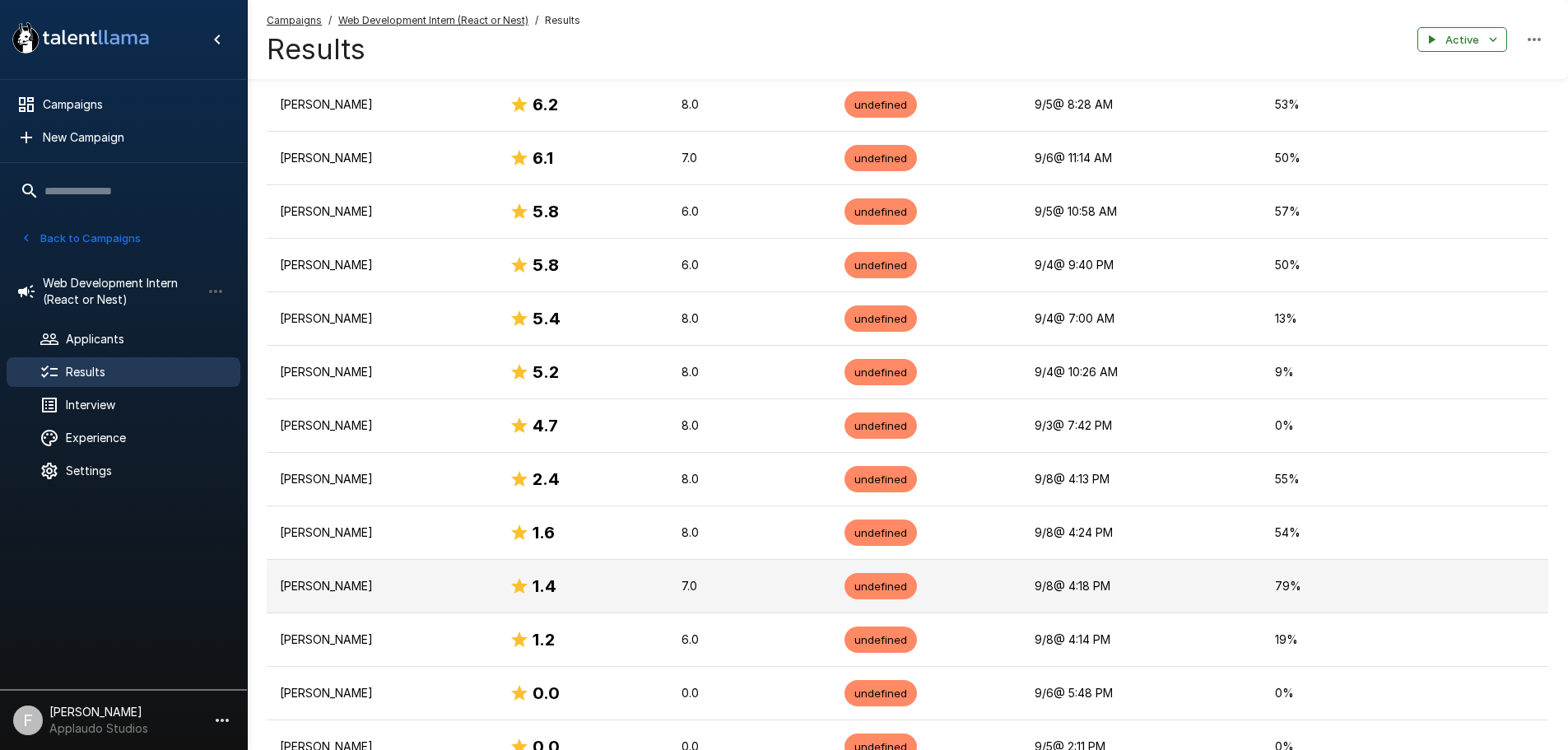
scroll to position [741, 0]
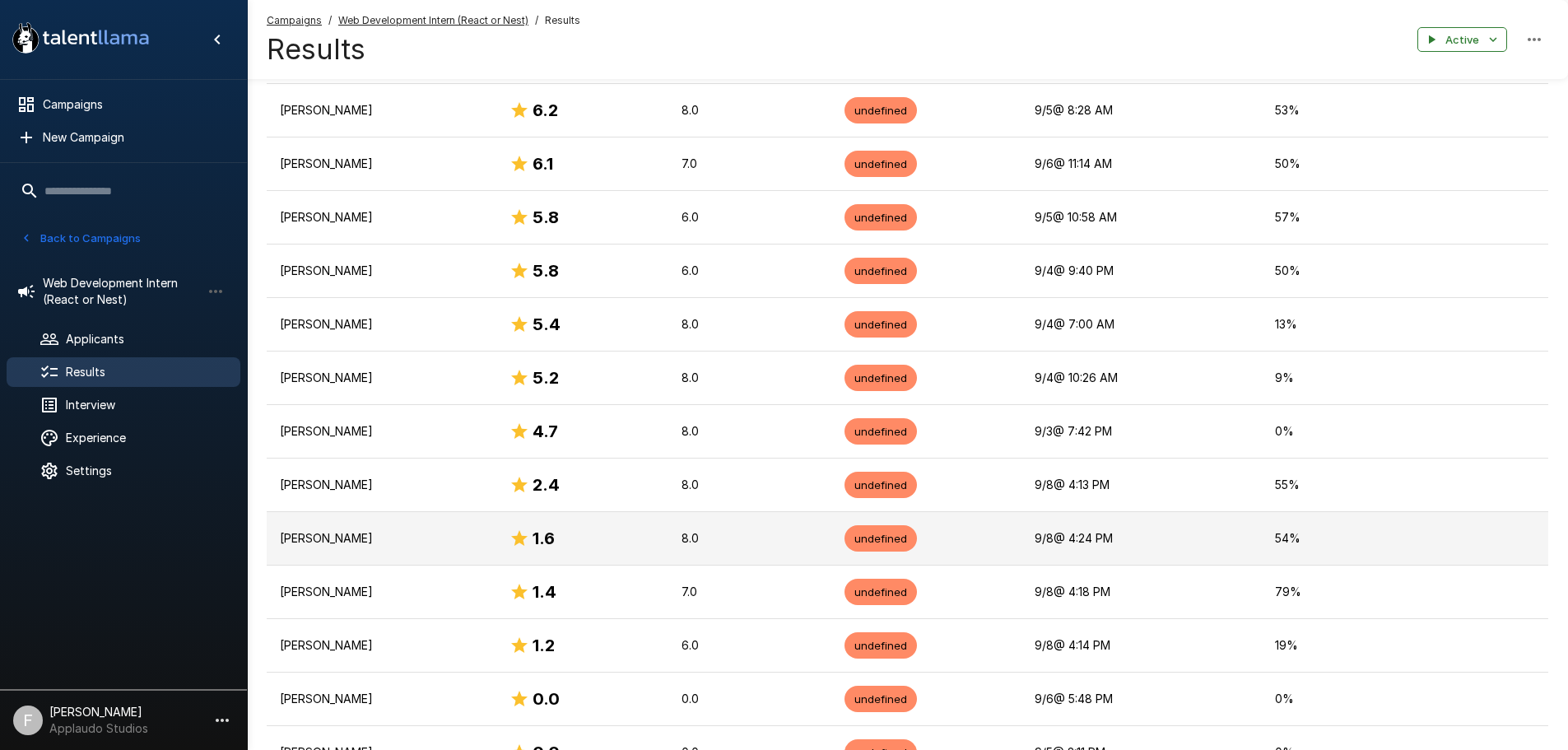
click at [346, 535] on p "[PERSON_NAME]" at bounding box center [381, 539] width 203 height 16
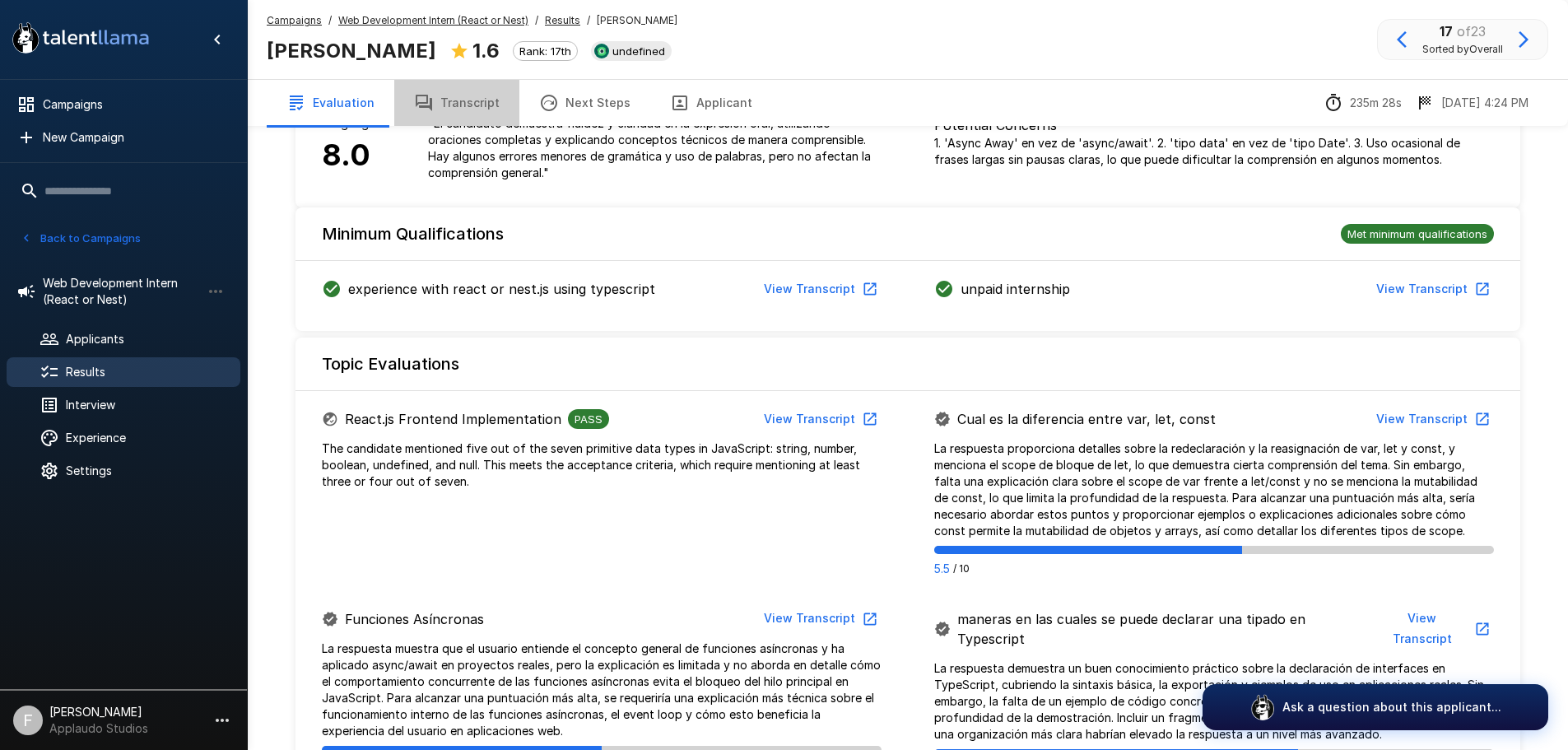
click at [462, 100] on button "Transcript" at bounding box center [456, 102] width 125 height 46
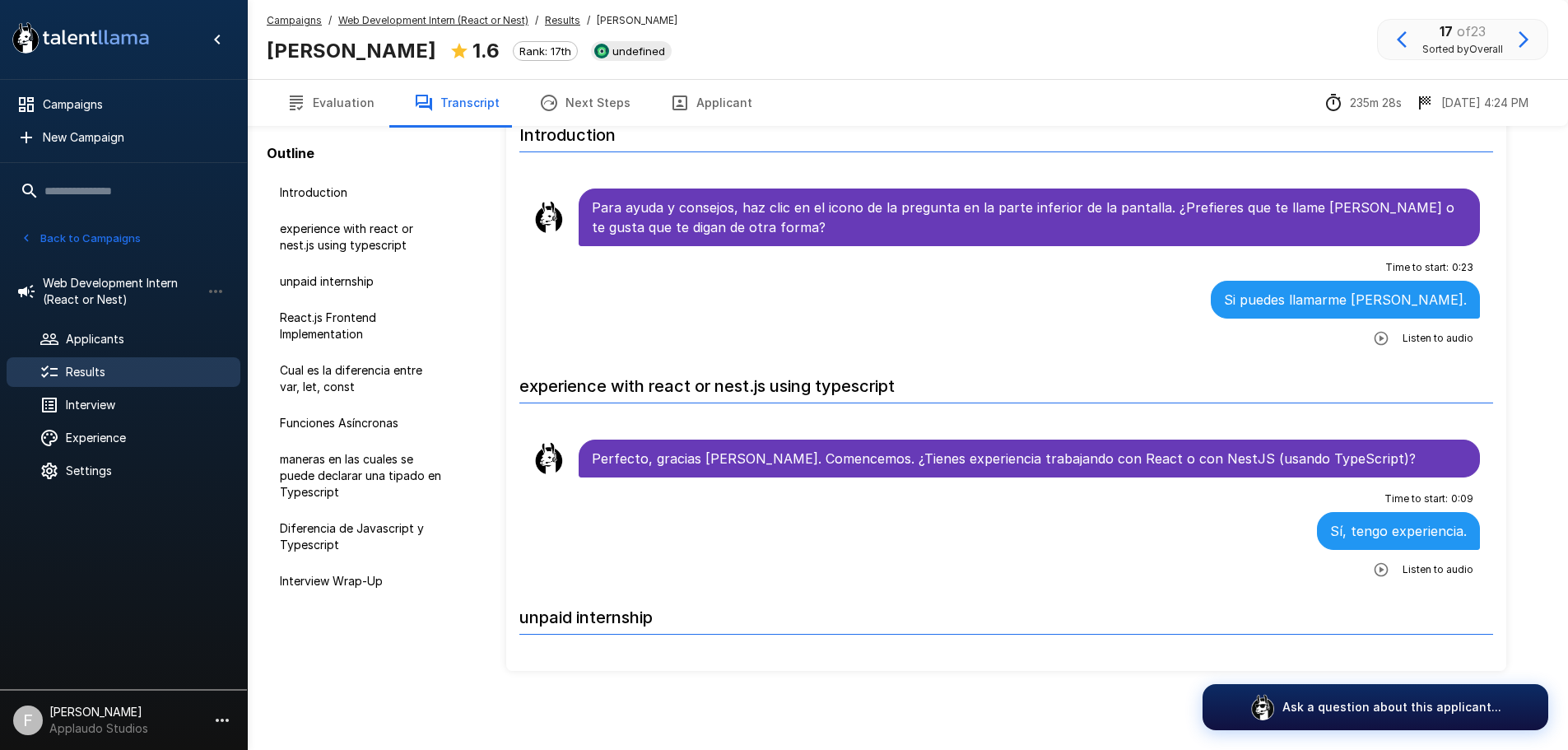
scroll to position [81, 0]
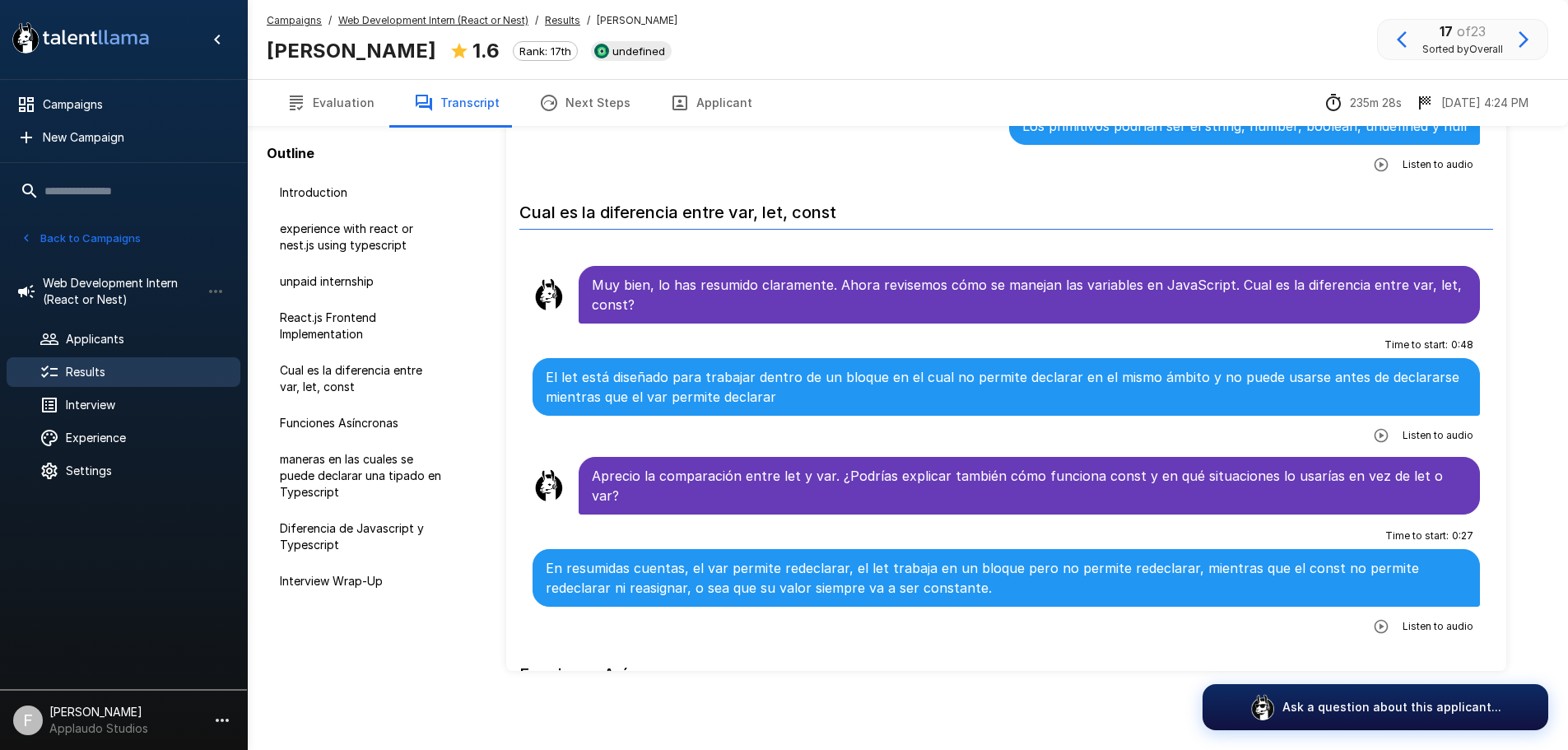
scroll to position [905, 0]
